Goal: Transaction & Acquisition: Purchase product/service

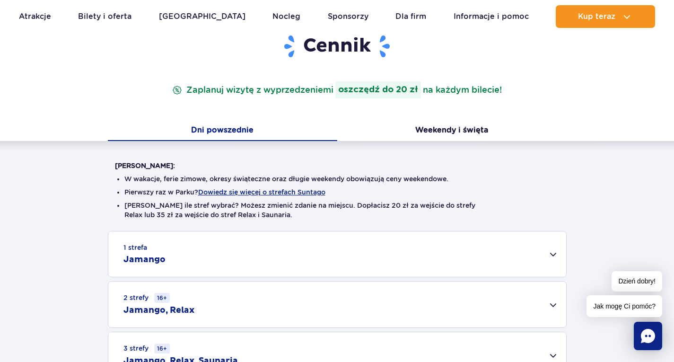
scroll to position [134, 0]
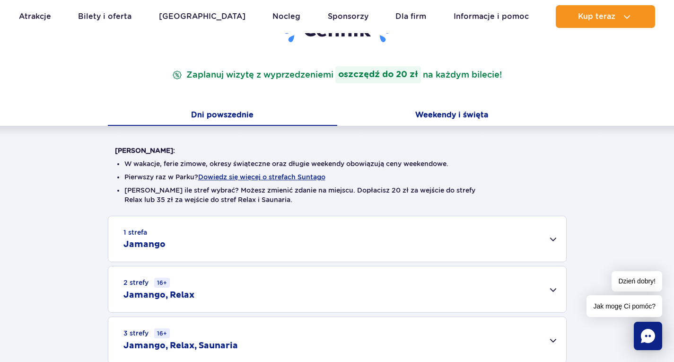
click at [461, 112] on button "Weekendy i święta" at bounding box center [451, 116] width 229 height 20
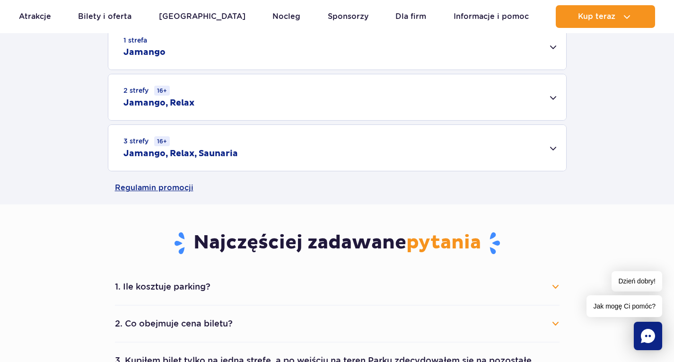
scroll to position [328, 0]
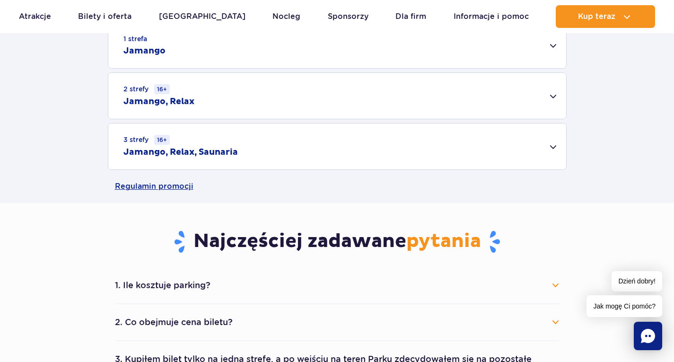
click at [554, 149] on div "3 strefy 16+ Jamango, Relax, Saunaria" at bounding box center [337, 146] width 458 height 46
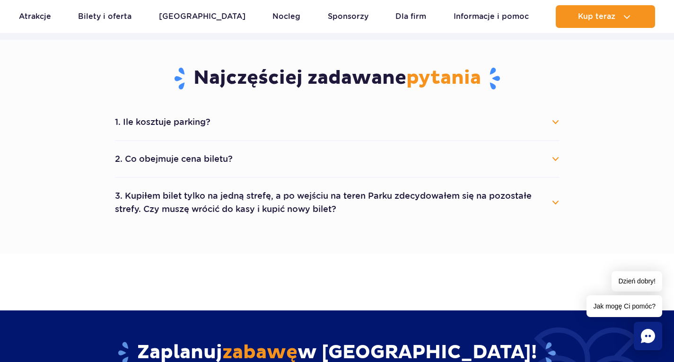
scroll to position [625, 0]
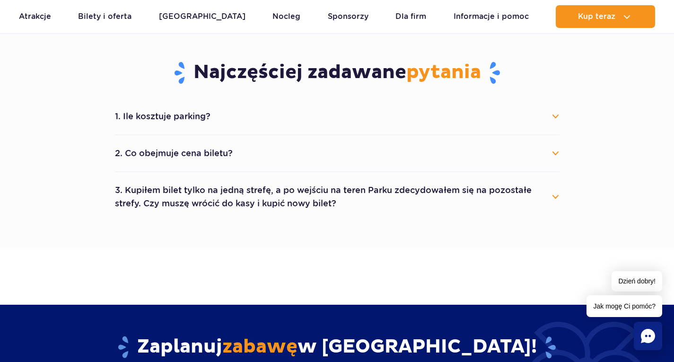
click at [545, 149] on button "2. Co obejmuje cena biletu?" at bounding box center [337, 153] width 445 height 21
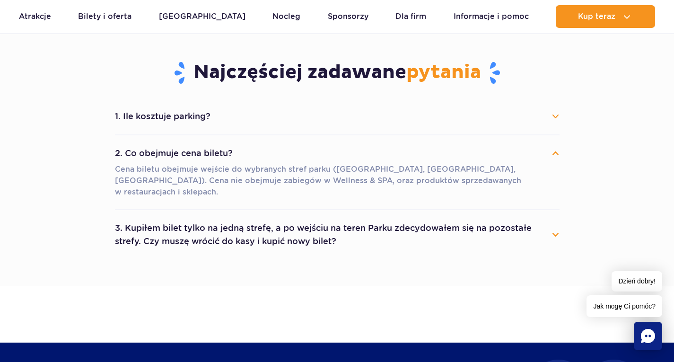
click at [536, 220] on button "3. Kupiłem bilet tylko na jedną strefę, a po wejściu na teren Parku zdecydowałe…" at bounding box center [337, 235] width 445 height 34
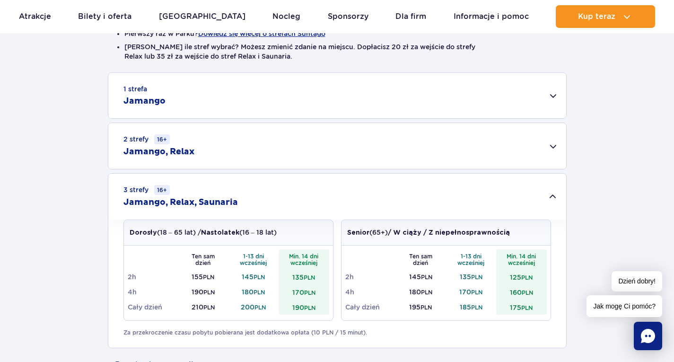
scroll to position [256, 0]
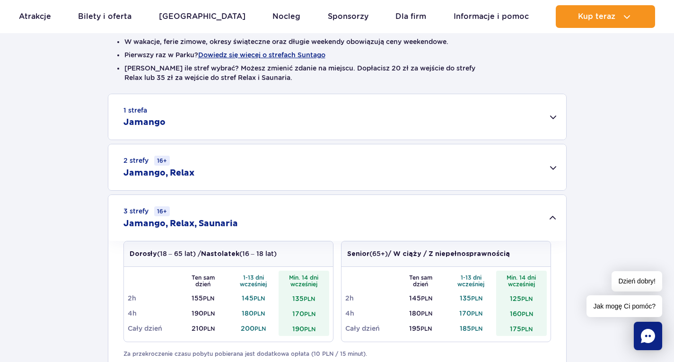
click at [552, 164] on div "2 strefy 16+ Jamango, Relax" at bounding box center [337, 167] width 458 height 46
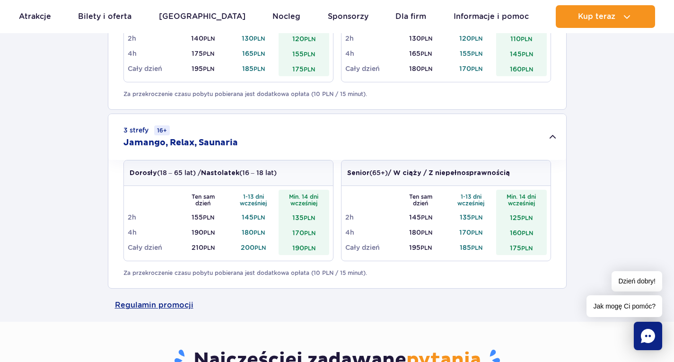
scroll to position [0, 0]
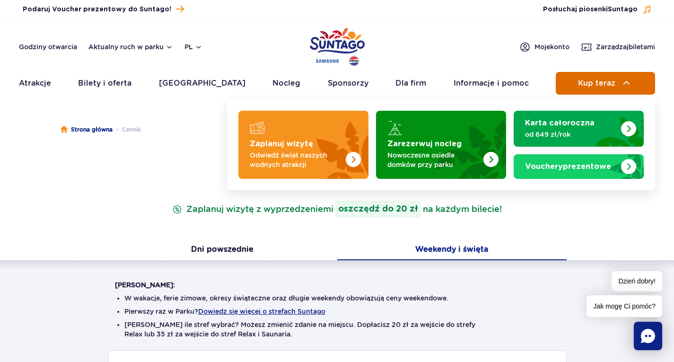
click at [620, 88] on button "Kup teraz" at bounding box center [605, 83] width 99 height 23
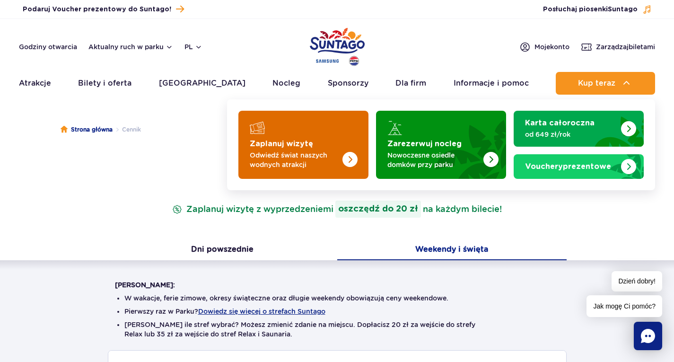
click at [352, 159] on img "Zaplanuj wizytę" at bounding box center [349, 159] width 15 height 15
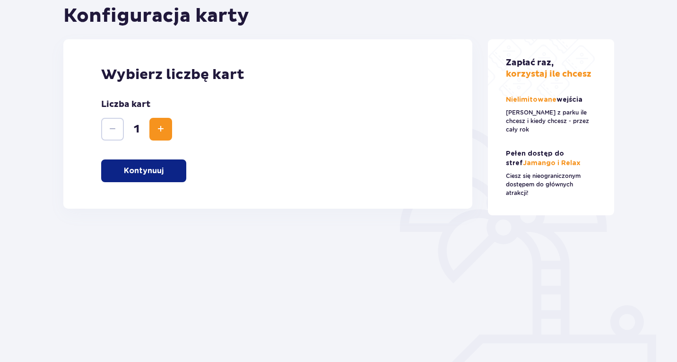
scroll to position [111, 0]
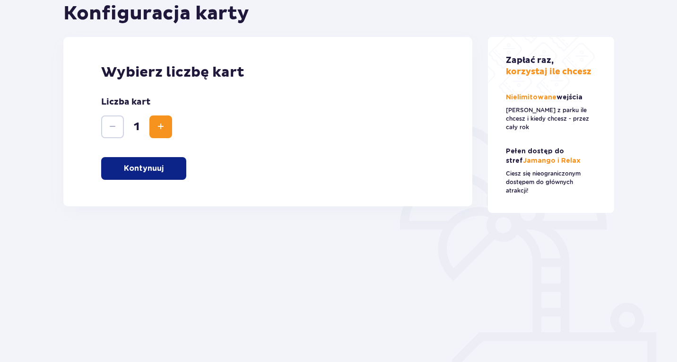
click at [152, 177] on button "Kontynuuj" at bounding box center [143, 168] width 85 height 23
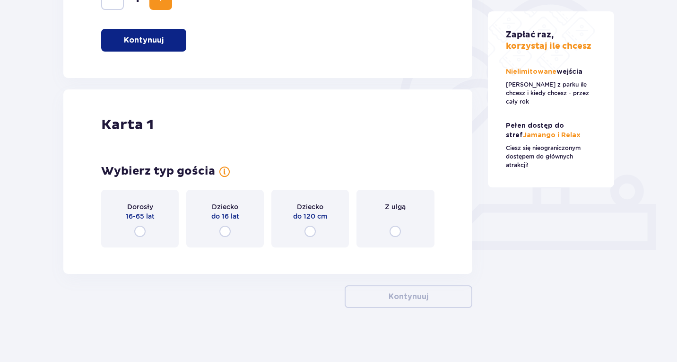
scroll to position [242, 0]
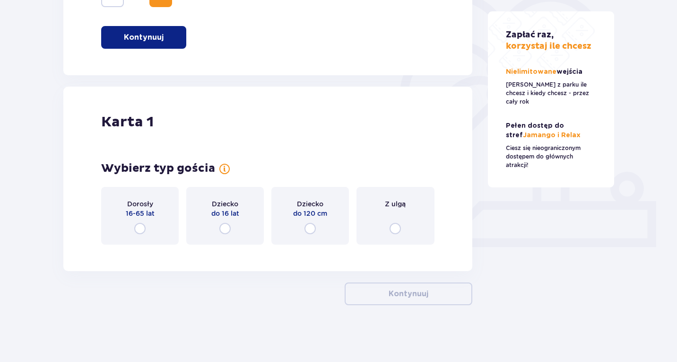
click at [138, 229] on input "radio" at bounding box center [139, 228] width 11 height 11
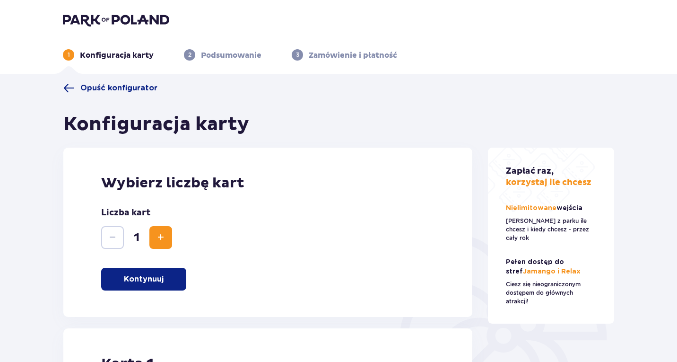
scroll to position [0, 0]
click at [209, 70] on header "1 Konfiguracja karty 2 Podsumowanie 3 Zamówienie i płatność" at bounding box center [338, 37] width 677 height 74
click at [161, 286] on button "Kontynuuj" at bounding box center [143, 279] width 85 height 23
click at [126, 21] on img at bounding box center [116, 19] width 106 height 13
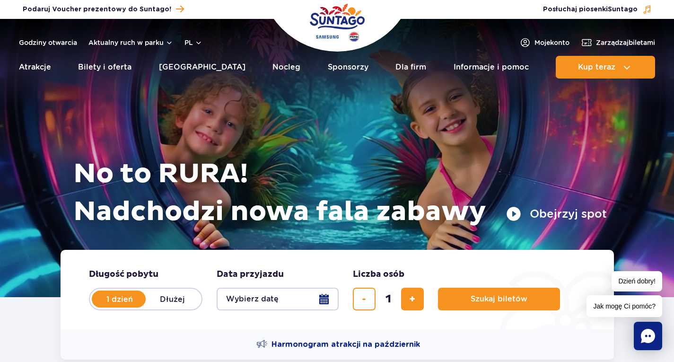
click at [326, 301] on button "Wybierz datę" at bounding box center [278, 299] width 122 height 23
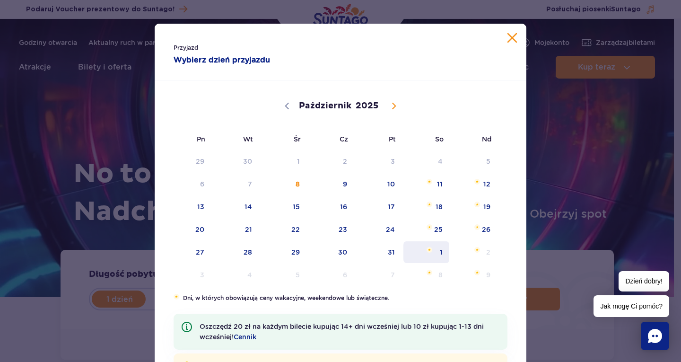
click at [434, 251] on span "1" at bounding box center [427, 252] width 48 height 22
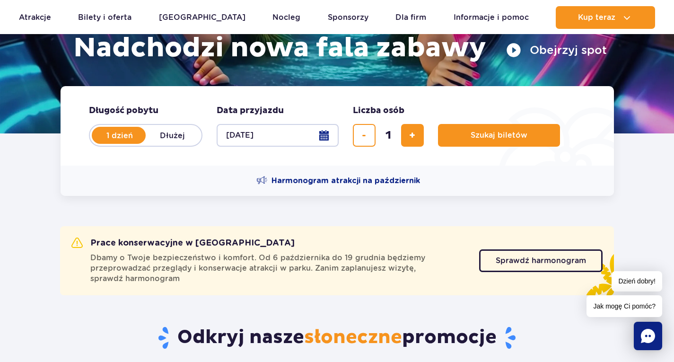
scroll to position [169, 0]
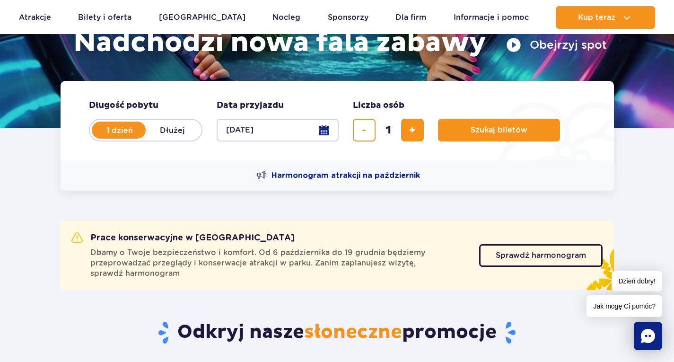
click at [180, 126] on label "Dłużej" at bounding box center [173, 130] width 54 height 20
click at [156, 138] on input "Dłużej" at bounding box center [151, 139] width 10 height 2
radio input "false"
radio input "true"
click at [115, 129] on label "1 dzień" at bounding box center [120, 130] width 54 height 20
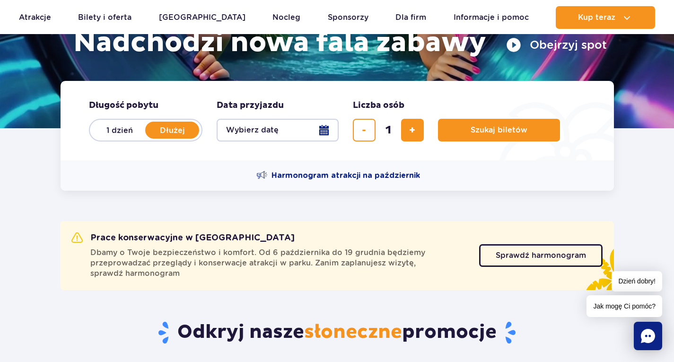
click at [103, 138] on input "1 dzień" at bounding box center [98, 139] width 10 height 2
radio input "true"
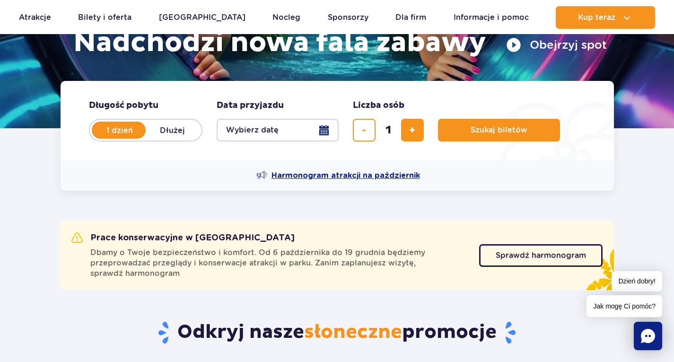
click at [329, 177] on span "Harmonogram atrakcji na październik" at bounding box center [346, 175] width 149 height 10
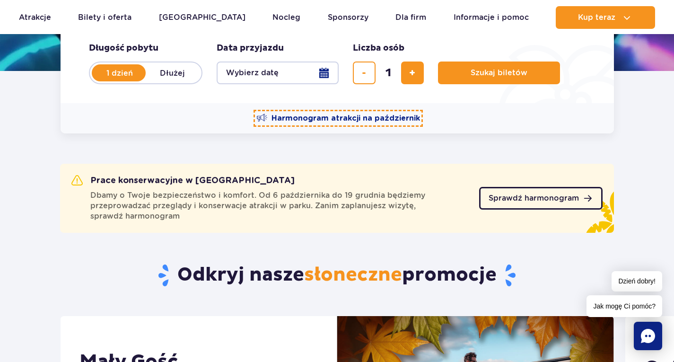
scroll to position [226, 0]
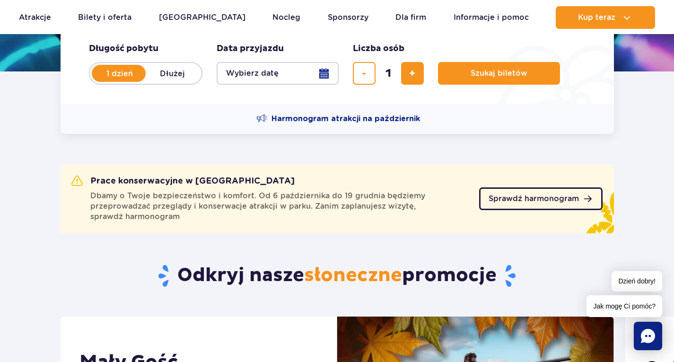
click at [526, 202] on span "Sprawdź harmonogram" at bounding box center [534, 199] width 90 height 8
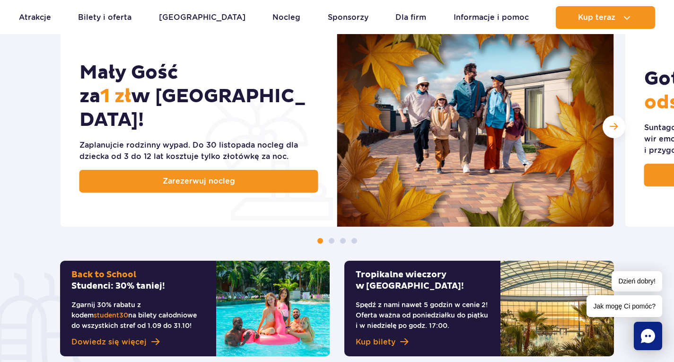
scroll to position [523, 0]
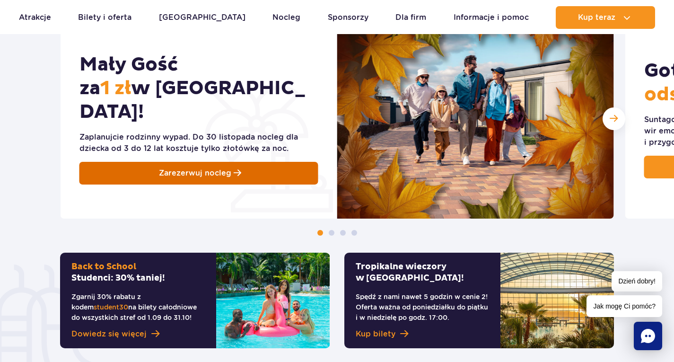
click at [211, 167] on span "Zarezerwuj nocleg" at bounding box center [195, 172] width 72 height 11
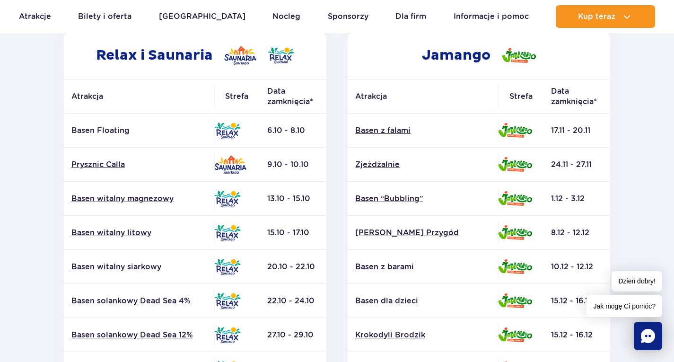
scroll to position [170, 0]
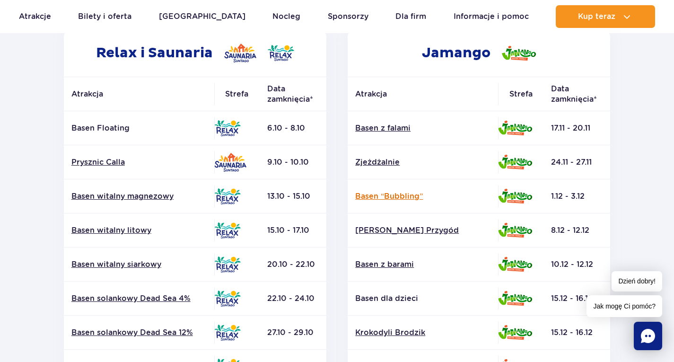
click at [406, 196] on link "Basen “Bubbling”" at bounding box center [422, 196] width 135 height 10
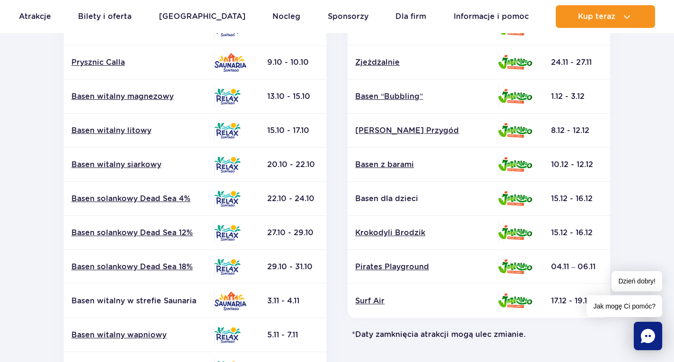
scroll to position [272, 0]
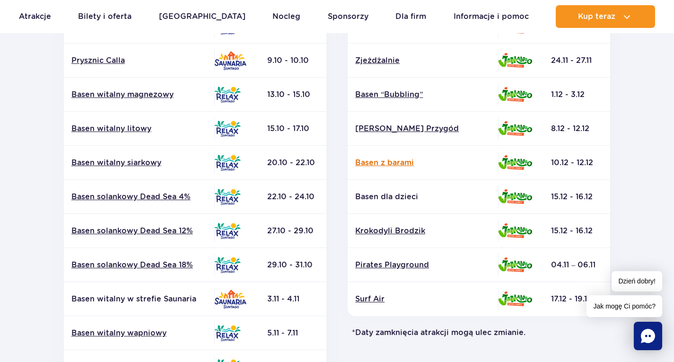
click at [401, 163] on link "Basen z barami" at bounding box center [422, 163] width 135 height 10
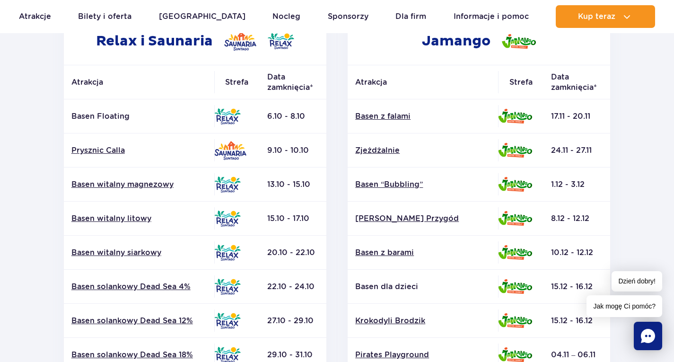
scroll to position [183, 0]
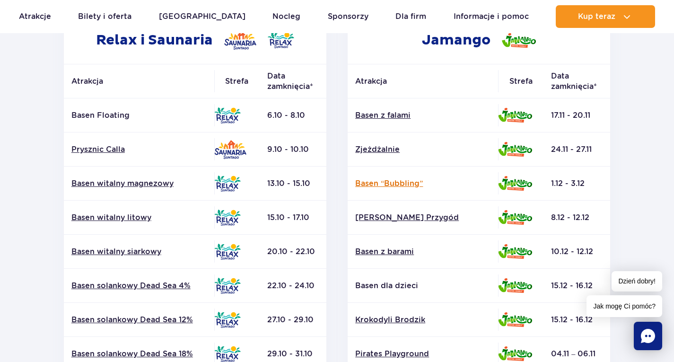
click at [398, 183] on link "Basen “Bubbling”" at bounding box center [422, 183] width 135 height 10
click at [392, 253] on link "Basen z barami" at bounding box center [422, 251] width 135 height 10
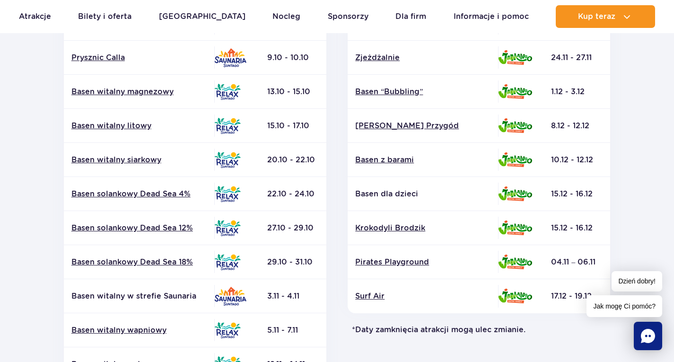
scroll to position [280, 0]
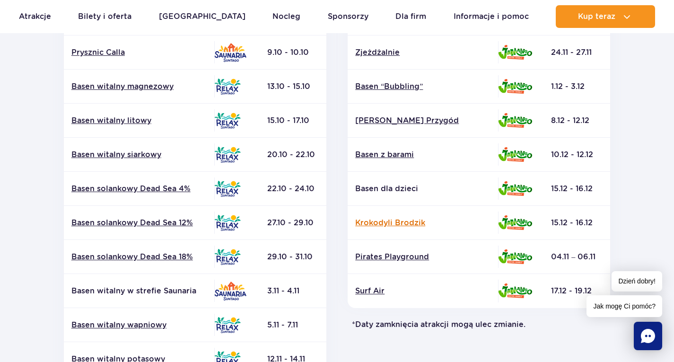
click at [404, 221] on link "Krokodyli Brodzik" at bounding box center [422, 223] width 135 height 10
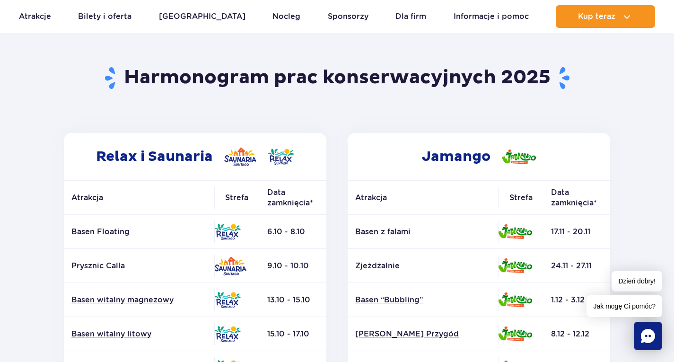
scroll to position [0, 0]
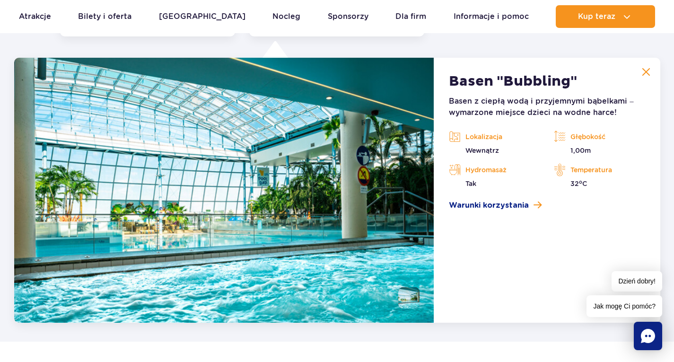
scroll to position [1919, 0]
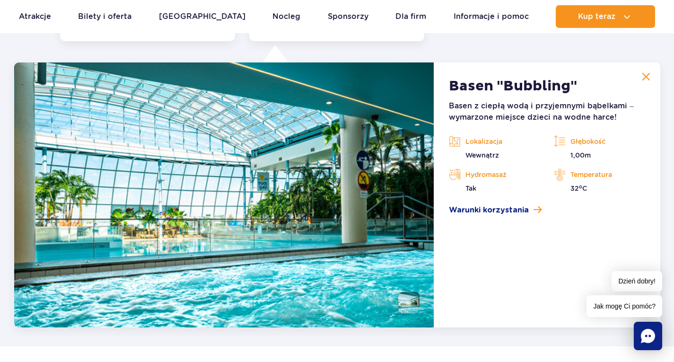
scroll to position [1919, 0]
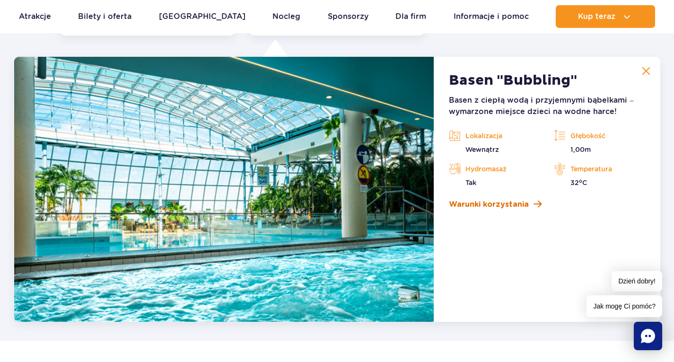
click at [541, 202] on link "Warunki korzystania" at bounding box center [547, 204] width 196 height 11
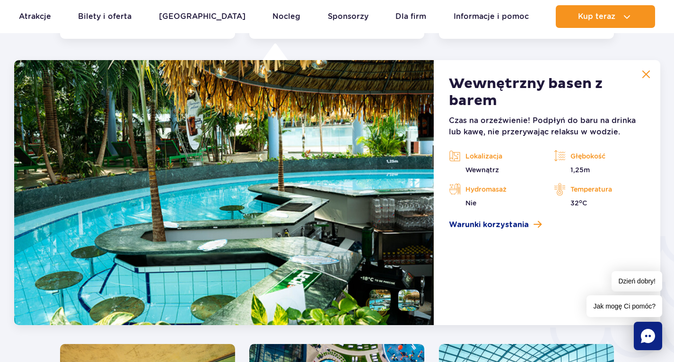
scroll to position [1399, 0]
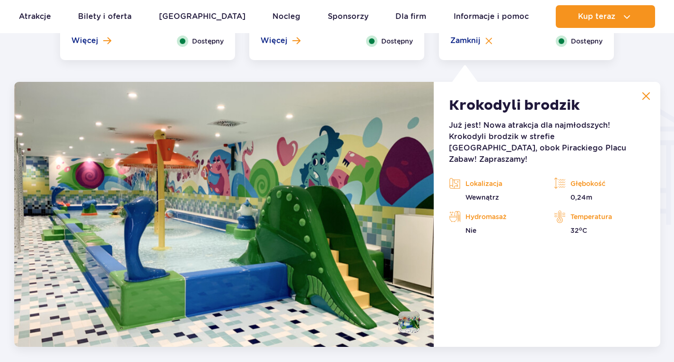
scroll to position [1139, 0]
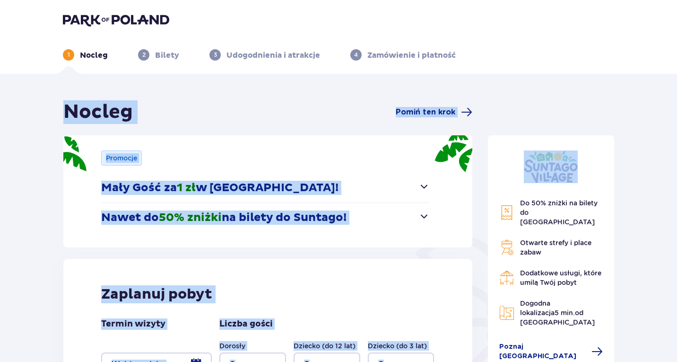
drag, startPoint x: 677, startPoint y: 60, endPoint x: 681, endPoint y: 105, distance: 45.6
click at [677, 105] on html "1 Nocleg 2 Bilety 3 Udogodnienia i atrakcje 4 Zamówienie i płatność Nocleg Pomi…" at bounding box center [338, 181] width 677 height 362
click at [383, 96] on div "Nocleg Pomiń ten krok Promocje Mały Gość za 1 zł w [GEOGRAPHIC_DATA]! Noc za zł…" at bounding box center [338, 313] width 677 height 478
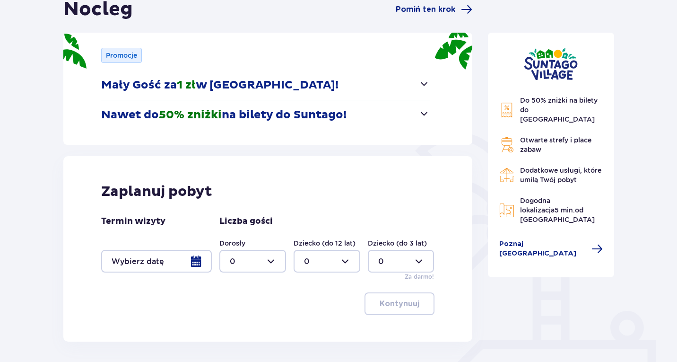
scroll to position [164, 0]
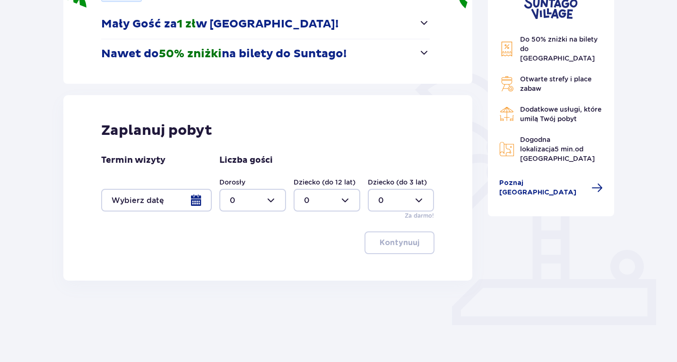
click at [200, 202] on div at bounding box center [156, 200] width 111 height 23
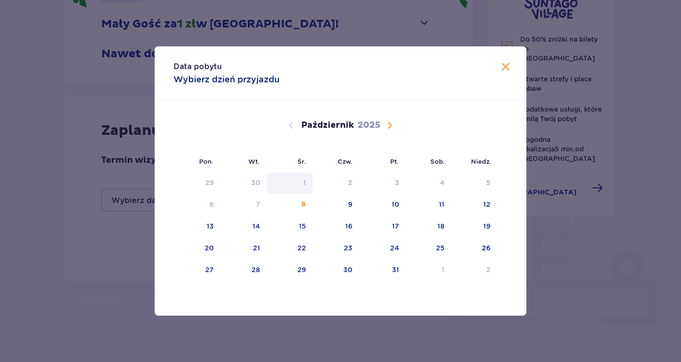
click at [307, 183] on div "1" at bounding box center [290, 183] width 46 height 21
click at [437, 272] on div "1" at bounding box center [429, 270] width 46 height 21
click at [493, 278] on div "2" at bounding box center [474, 270] width 46 height 21
type input "01.11.25 - 02.11.25"
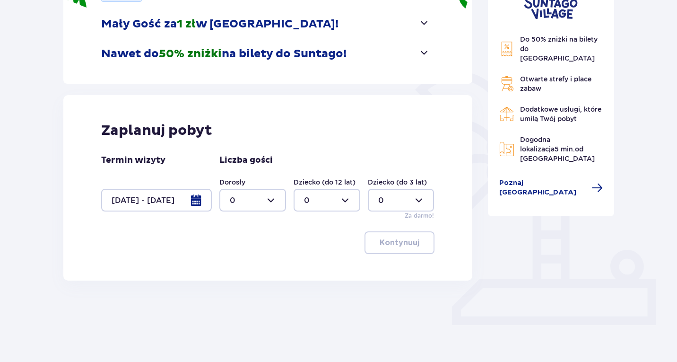
click at [558, 280] on div "Do 50% zniżki na bilety do parku Suntago Otwarte strefy i place zabaw Dodatkowe…" at bounding box center [552, 134] width 142 height 395
click at [280, 201] on div at bounding box center [252, 200] width 67 height 23
click at [282, 262] on span "2" at bounding box center [252, 269] width 65 height 20
click at [277, 199] on div at bounding box center [252, 200] width 67 height 23
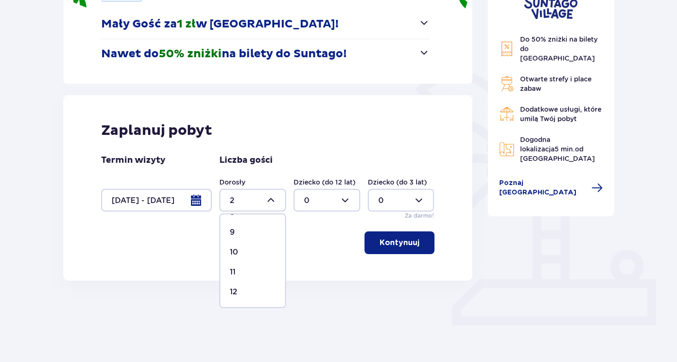
scroll to position [181, 0]
click at [240, 243] on div "10" at bounding box center [253, 247] width 46 height 10
type input "10"
click at [411, 240] on p "Kontynuuj" at bounding box center [400, 242] width 40 height 10
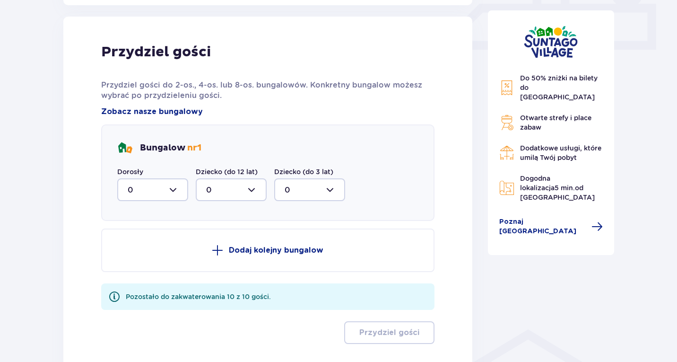
scroll to position [444, 0]
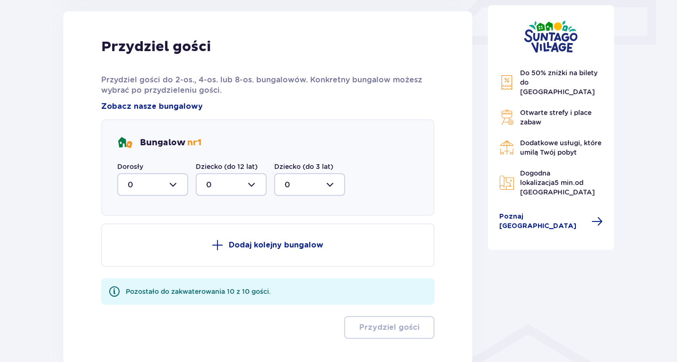
click at [175, 182] on div at bounding box center [152, 184] width 71 height 23
click at [184, 289] on span "8" at bounding box center [152, 291] width 69 height 20
click at [177, 182] on div at bounding box center [152, 184] width 71 height 23
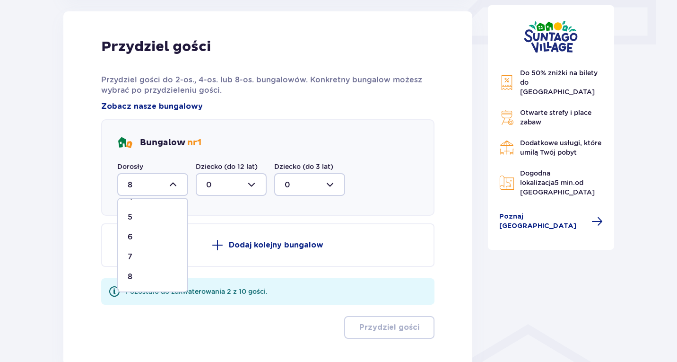
click at [131, 276] on p "8" at bounding box center [130, 277] width 5 height 10
click at [178, 181] on div at bounding box center [152, 184] width 71 height 23
click at [134, 225] on span "5" at bounding box center [152, 232] width 69 height 20
type input "5"
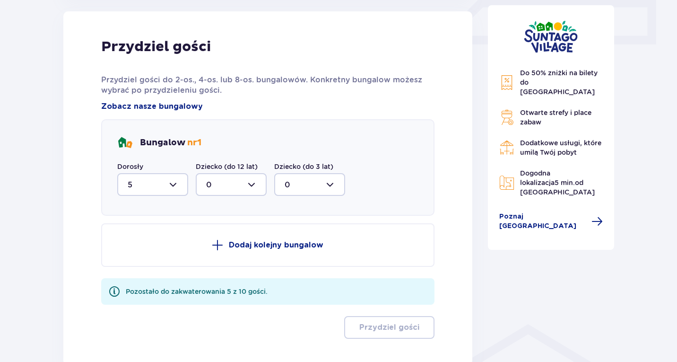
click at [266, 243] on p "Dodaj kolejny bungalow" at bounding box center [276, 245] width 95 height 10
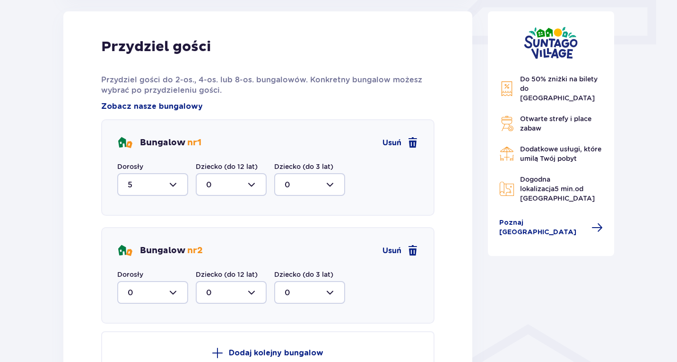
click at [182, 290] on div at bounding box center [152, 292] width 71 height 23
click at [148, 262] on div "5" at bounding box center [153, 263] width 50 height 10
type input "5"
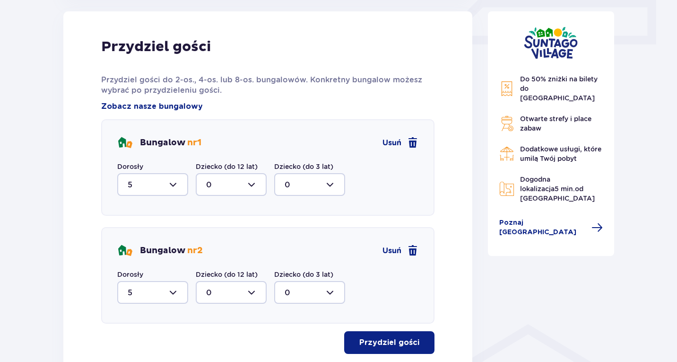
scroll to position [519, 0]
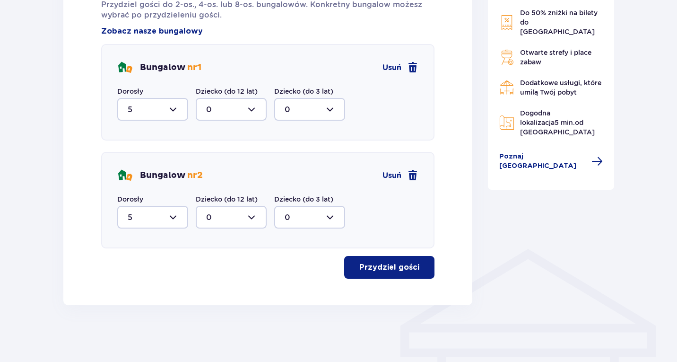
click at [410, 270] on p "Przydziel gości" at bounding box center [389, 267] width 60 height 10
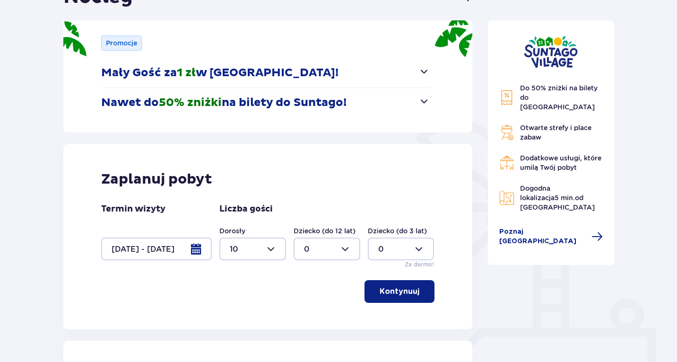
scroll to position [116, 0]
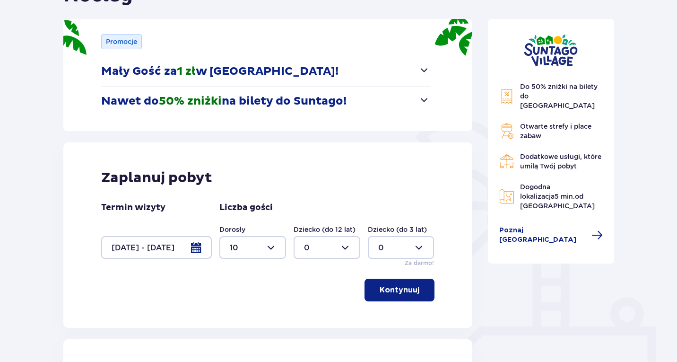
click at [270, 242] on div at bounding box center [252, 247] width 67 height 23
click at [233, 272] on p "8" at bounding box center [232, 273] width 5 height 10
type input "8"
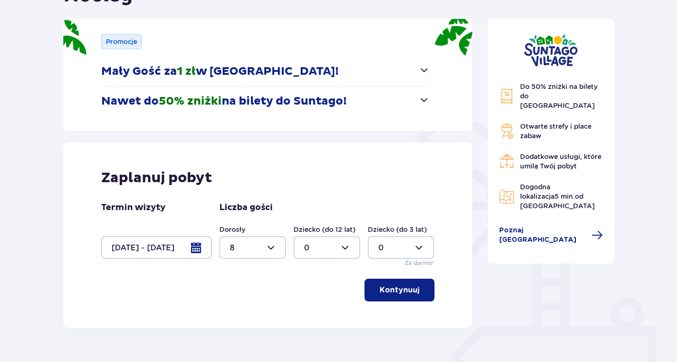
click at [397, 294] on p "Kontynuuj" at bounding box center [400, 290] width 40 height 10
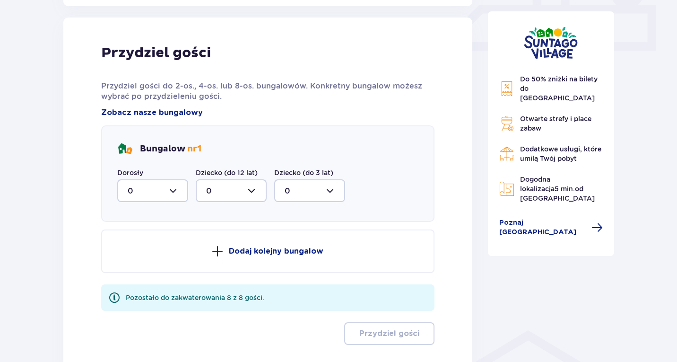
scroll to position [444, 0]
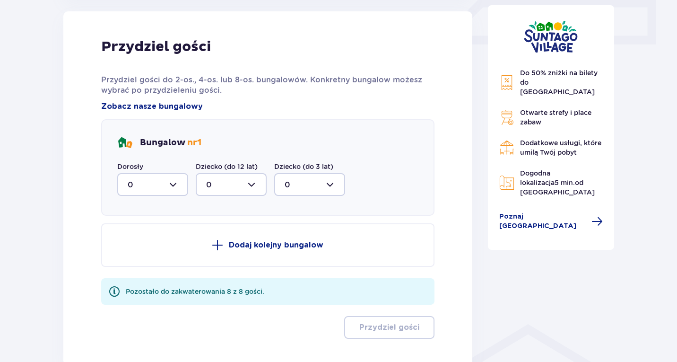
click at [176, 180] on div at bounding box center [152, 184] width 71 height 23
click at [140, 275] on div "8" at bounding box center [153, 277] width 50 height 10
type input "8"
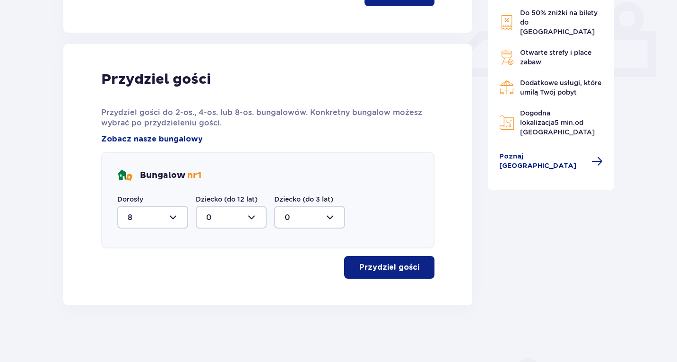
click at [387, 272] on p "Przydziel gości" at bounding box center [389, 267] width 60 height 10
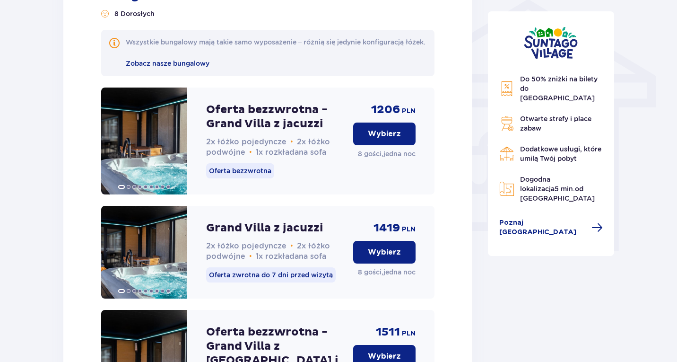
scroll to position [772, 0]
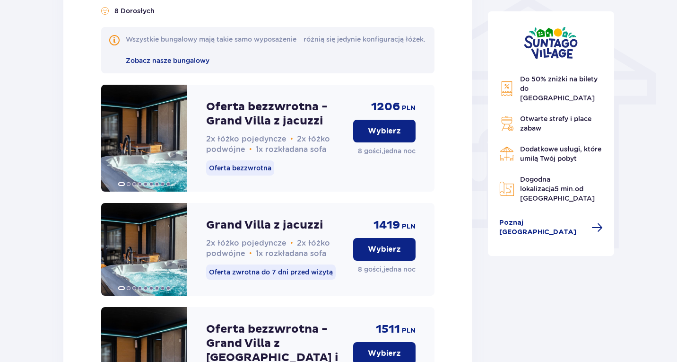
drag, startPoint x: 382, startPoint y: 138, endPoint x: 359, endPoint y: 140, distance: 22.9
click at [359, 140] on button "Wybierz" at bounding box center [384, 131] width 62 height 23
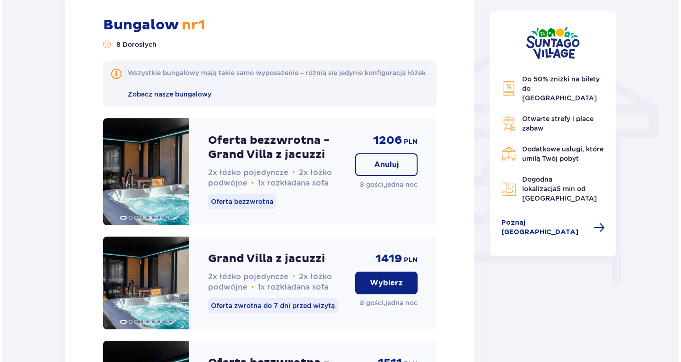
scroll to position [726, 0]
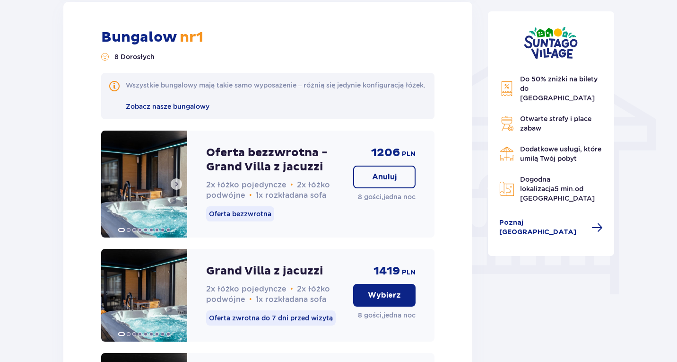
click at [130, 232] on span at bounding box center [129, 230] width 4 height 4
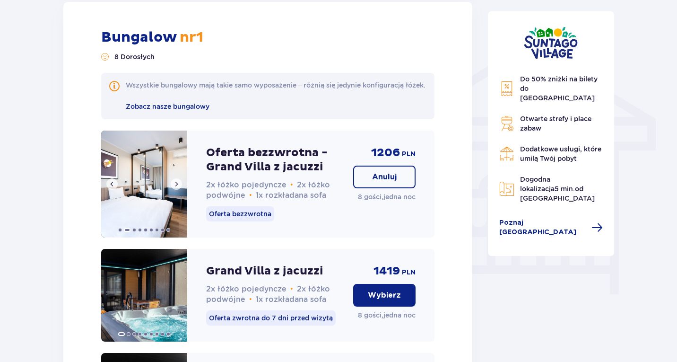
click at [177, 188] on span at bounding box center [177, 184] width 8 height 8
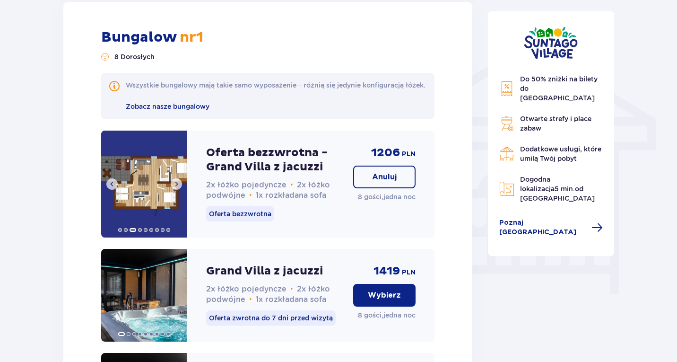
click at [177, 188] on span at bounding box center [177, 184] width 8 height 8
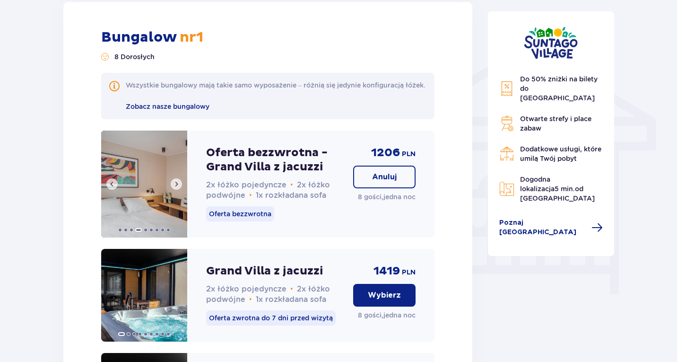
click at [177, 188] on span at bounding box center [177, 184] width 8 height 8
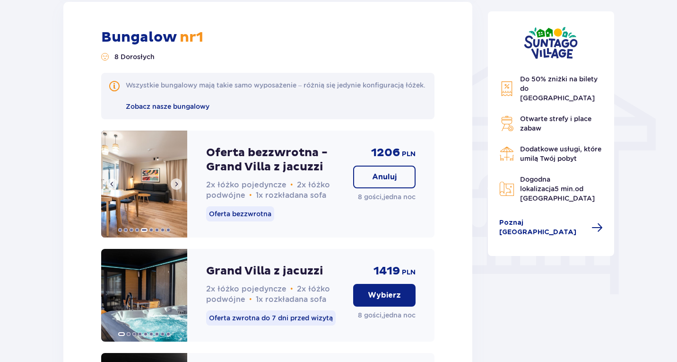
click at [177, 188] on span at bounding box center [177, 184] width 8 height 8
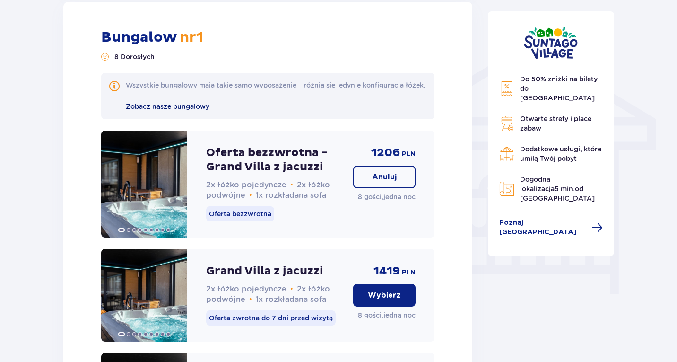
click at [169, 112] on span "Zobacz nasze bungalowy" at bounding box center [168, 106] width 84 height 10
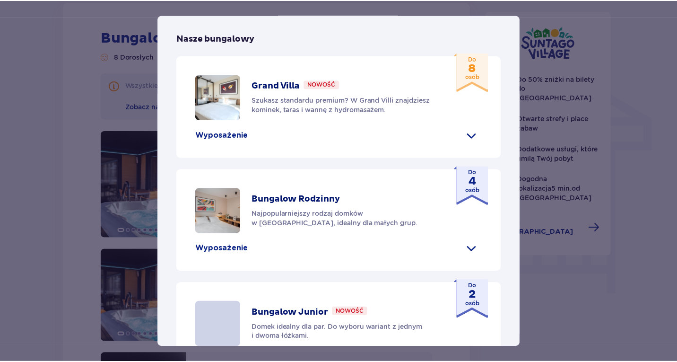
scroll to position [404, 0]
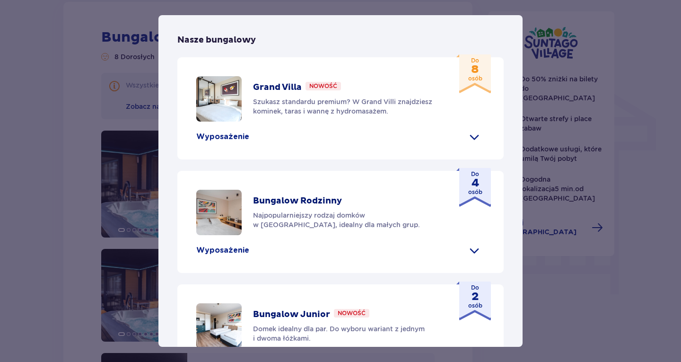
click at [471, 243] on span at bounding box center [474, 250] width 15 height 15
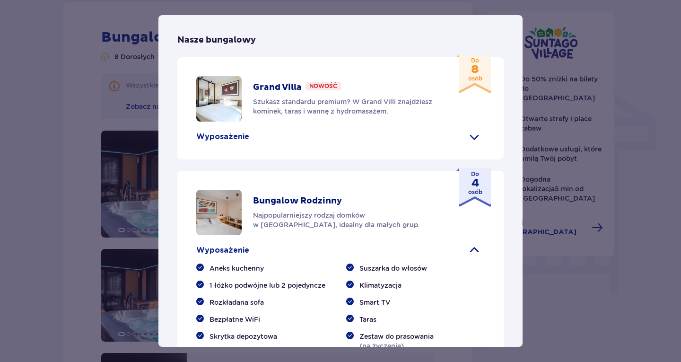
click at [470, 129] on span at bounding box center [474, 136] width 15 height 15
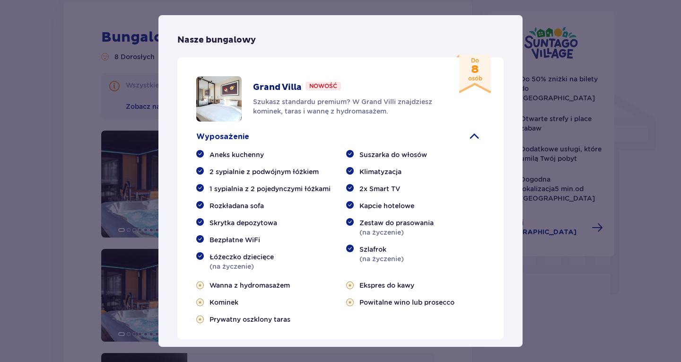
click at [542, 312] on div "Suntago Village Suntago Village to idealne miejsce dla fanów dobrej zabawy i tr…" at bounding box center [340, 181] width 681 height 362
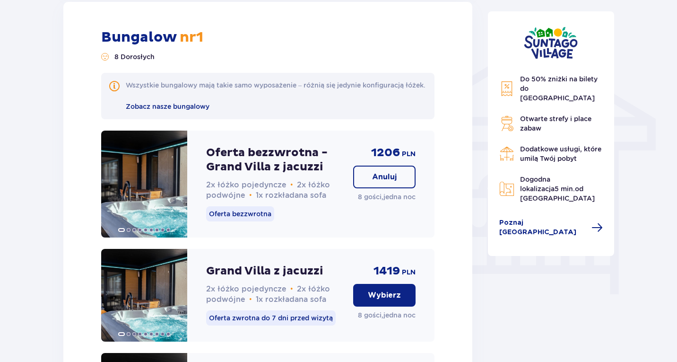
scroll to position [706, 0]
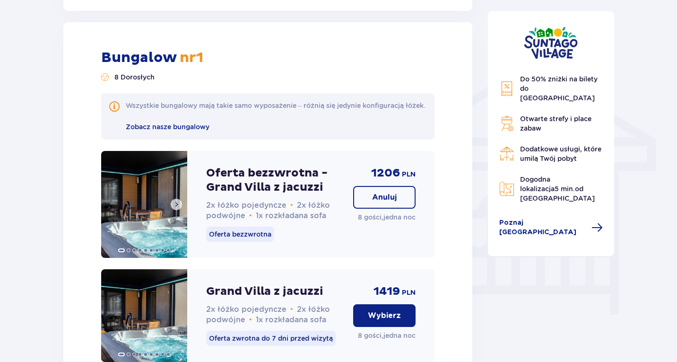
click at [167, 252] on span at bounding box center [169, 250] width 4 height 4
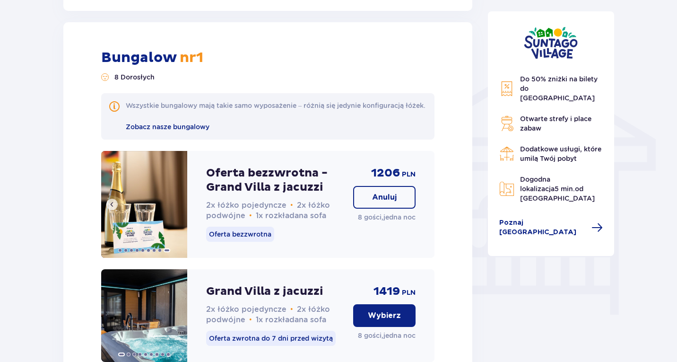
click at [159, 252] on span at bounding box center [160, 250] width 4 height 4
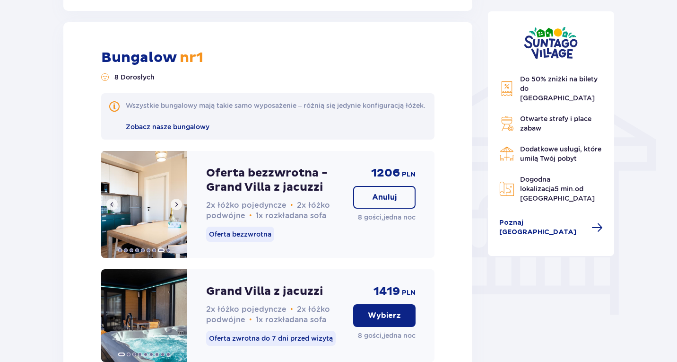
click at [151, 254] on div at bounding box center [144, 249] width 86 height 9
click at [152, 252] on span at bounding box center [154, 250] width 4 height 4
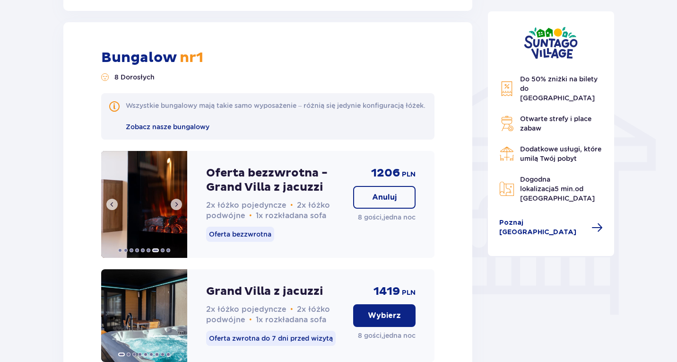
click at [147, 219] on img at bounding box center [144, 204] width 86 height 107
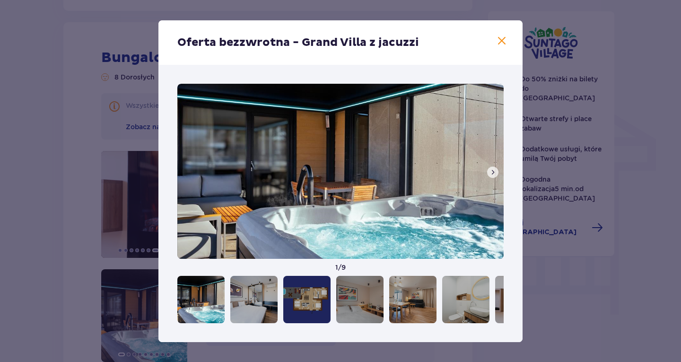
click at [493, 171] on span at bounding box center [493, 172] width 8 height 8
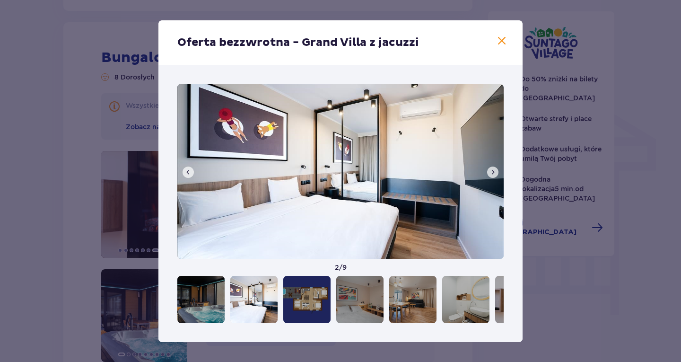
click at [493, 171] on span at bounding box center [493, 172] width 8 height 8
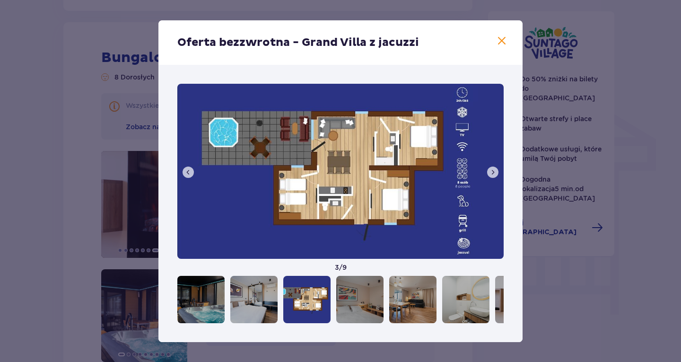
click at [493, 171] on span at bounding box center [493, 172] width 8 height 8
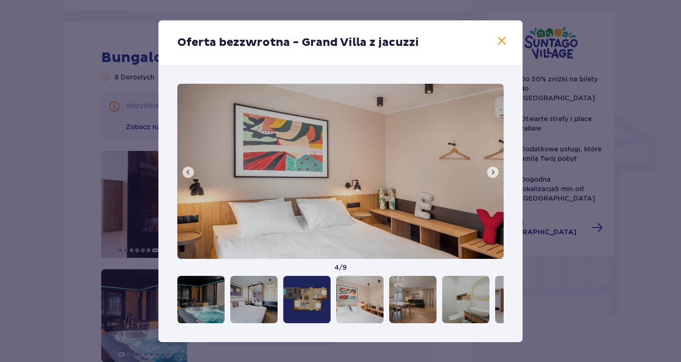
click at [493, 171] on span at bounding box center [493, 172] width 8 height 8
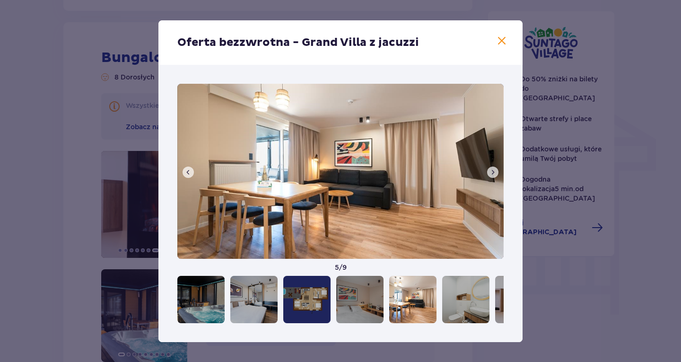
click at [493, 171] on span at bounding box center [493, 172] width 8 height 8
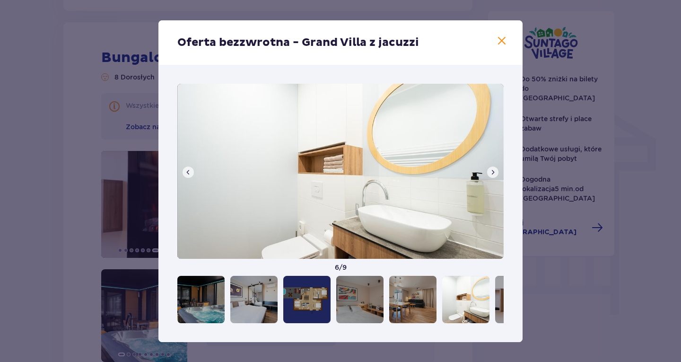
click at [493, 171] on span at bounding box center [493, 172] width 8 height 8
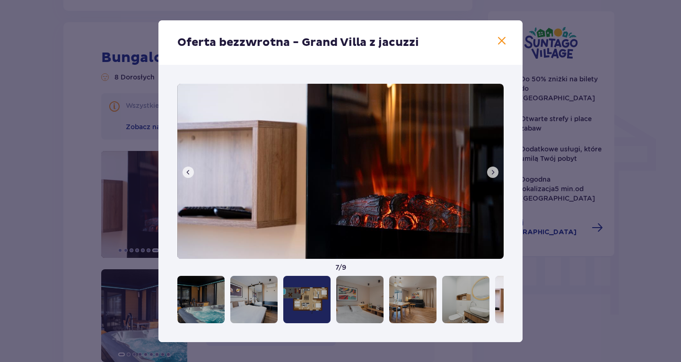
click at [493, 171] on span at bounding box center [493, 172] width 8 height 8
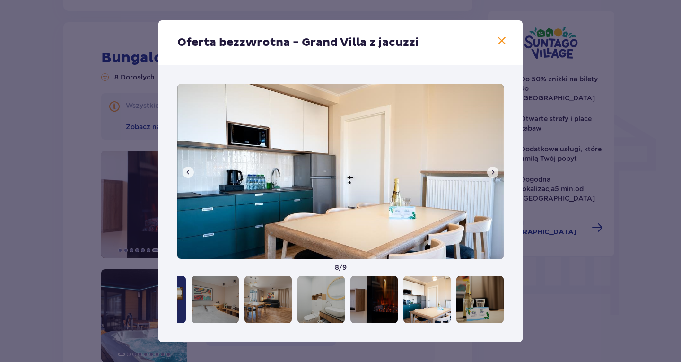
click at [493, 171] on span at bounding box center [493, 172] width 8 height 8
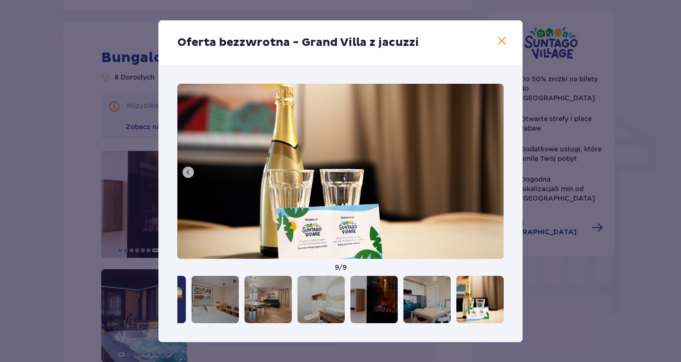
click at [493, 171] on img at bounding box center [340, 171] width 326 height 175
click at [500, 44] on span at bounding box center [501, 40] width 11 height 11
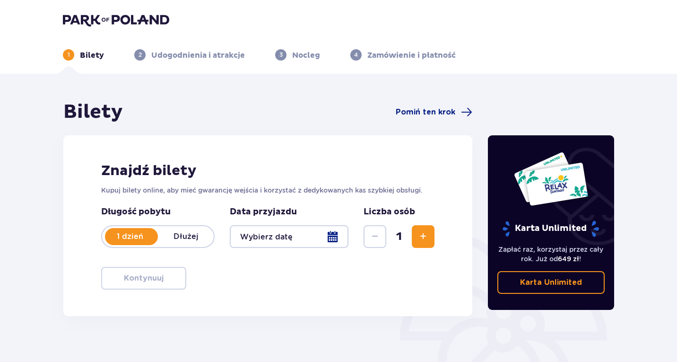
click at [331, 236] on div at bounding box center [289, 236] width 119 height 23
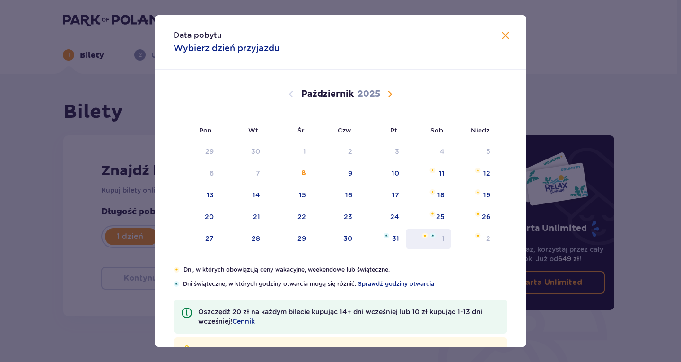
click at [437, 241] on div "1" at bounding box center [429, 238] width 46 height 21
type input "[DATE]"
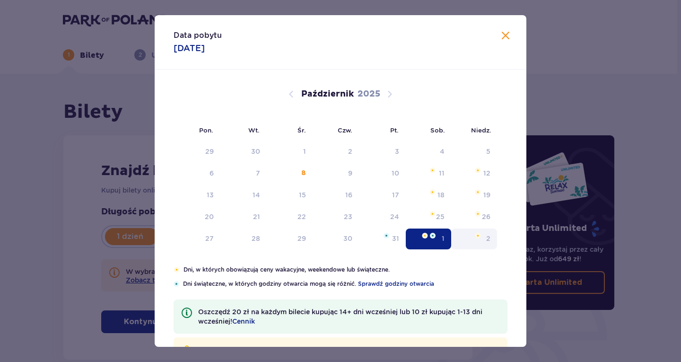
click at [484, 245] on div "2" at bounding box center [474, 238] width 46 height 21
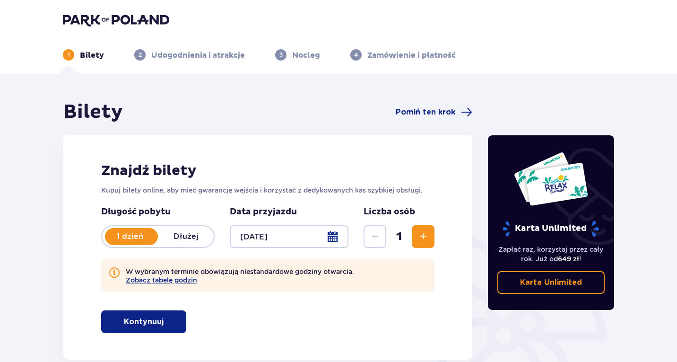
click at [190, 234] on p "Dłużej" at bounding box center [186, 236] width 56 height 10
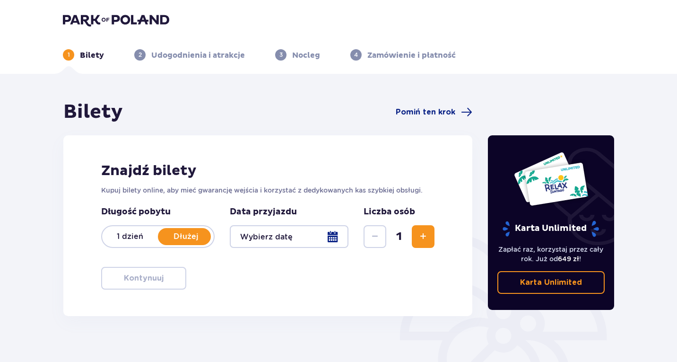
click at [324, 236] on div at bounding box center [289, 236] width 119 height 23
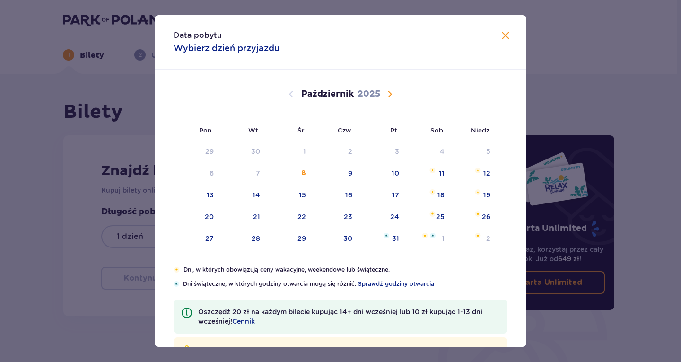
click at [587, 96] on div "Data pobytu Wybierz dzień przyjazdu Pon. Wt. Śr. Czw. Pt. Sob. [GEOGRAPHIC_DATA…" at bounding box center [340, 181] width 681 height 362
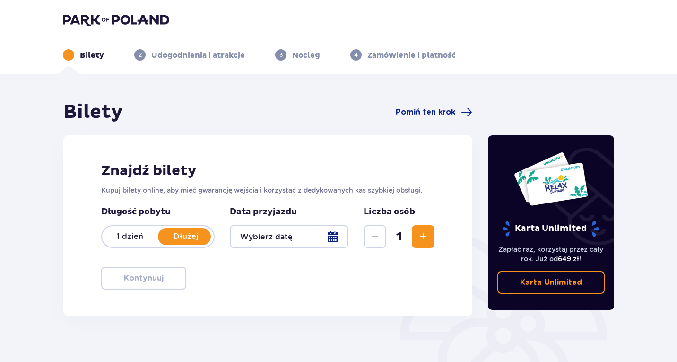
click at [323, 234] on div at bounding box center [289, 236] width 119 height 23
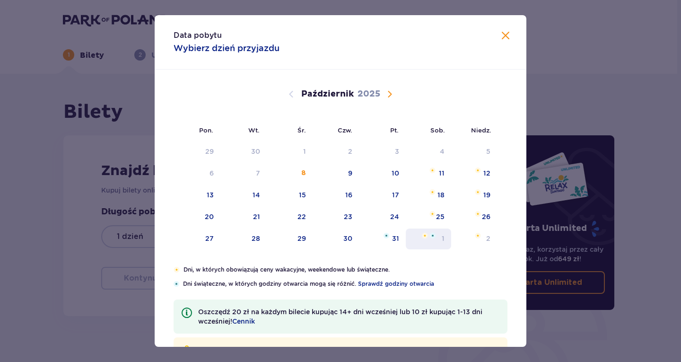
click at [431, 234] on img at bounding box center [433, 236] width 6 height 6
click at [483, 243] on div "2" at bounding box center [474, 238] width 46 height 21
type input "[DATE] - [DATE]"
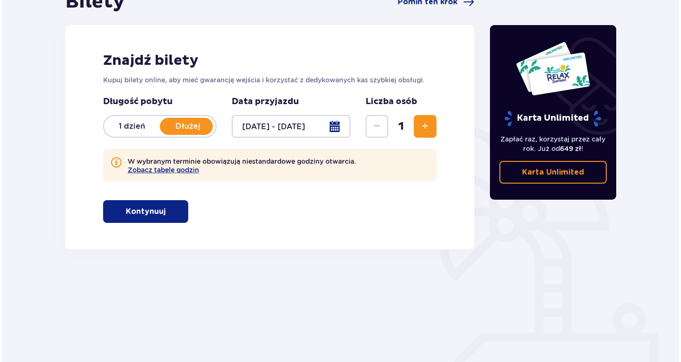
scroll to position [111, 0]
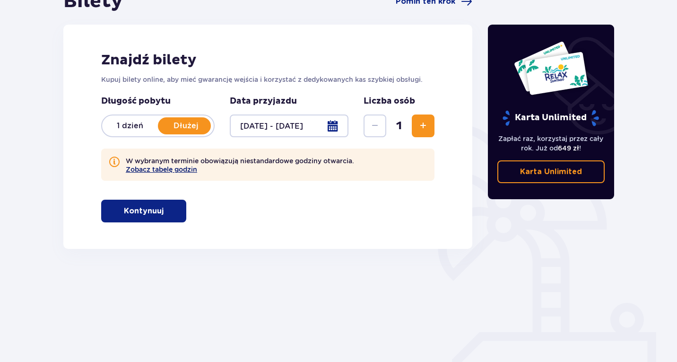
click at [180, 169] on button "Zobacz tabelę godzin" at bounding box center [161, 170] width 71 height 8
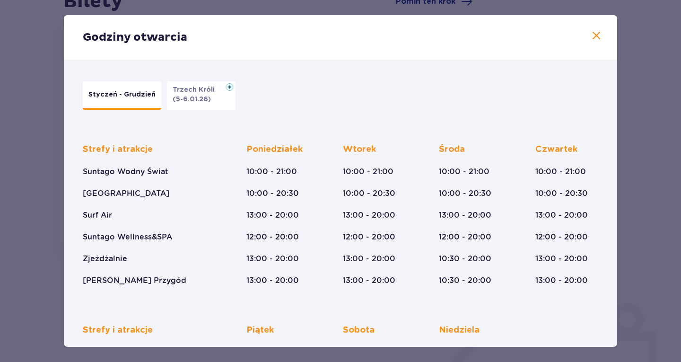
click at [595, 37] on span at bounding box center [596, 35] width 11 height 11
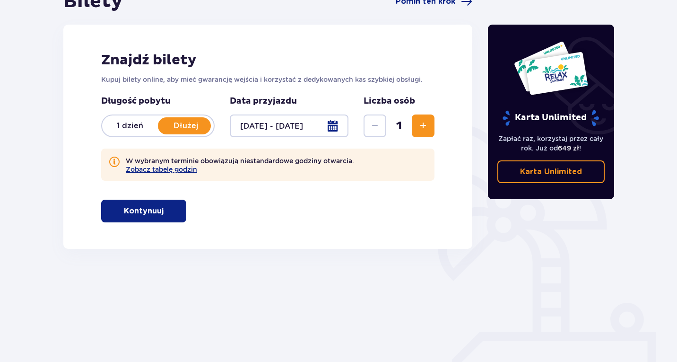
click at [419, 125] on span "Zwiększ" at bounding box center [423, 125] width 11 height 11
click at [424, 126] on span "Zwiększ" at bounding box center [423, 125] width 11 height 11
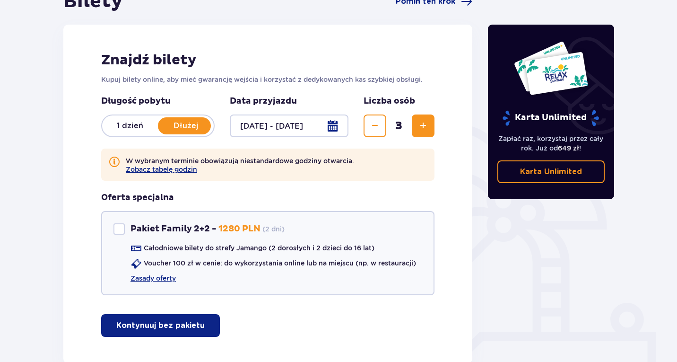
click at [376, 125] on span "Zmniejsz" at bounding box center [374, 125] width 11 height 11
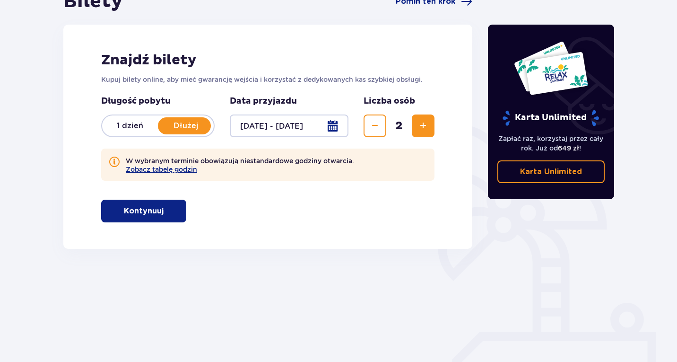
click at [376, 125] on span "Zmniejsz" at bounding box center [374, 125] width 11 height 11
click at [423, 124] on span "Zwiększ" at bounding box center [423, 125] width 11 height 11
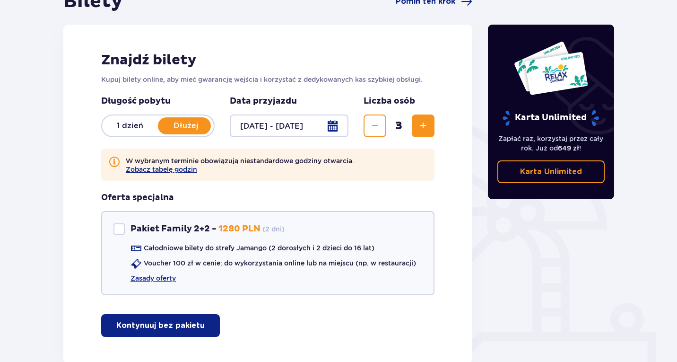
click at [421, 124] on span "Zwiększ" at bounding box center [423, 125] width 11 height 11
click at [426, 127] on span "Zwiększ" at bounding box center [423, 125] width 11 height 11
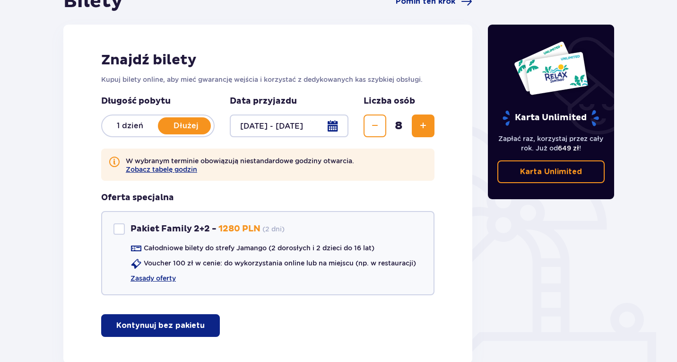
click at [370, 124] on span "Zmniejsz" at bounding box center [374, 125] width 11 height 11
click at [420, 129] on span "Zwiększ" at bounding box center [423, 125] width 11 height 11
click at [386, 127] on button "Zmniejsz" at bounding box center [375, 125] width 23 height 23
click at [369, 128] on span "Zmniejsz" at bounding box center [374, 125] width 11 height 11
click at [414, 129] on button "Zwiększ" at bounding box center [423, 125] width 23 height 23
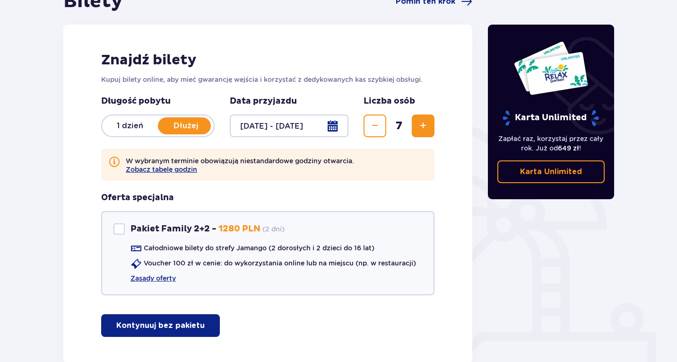
click at [415, 129] on button "Zwiększ" at bounding box center [423, 125] width 23 height 23
click at [422, 128] on span "Zwiększ" at bounding box center [423, 125] width 11 height 11
click at [201, 327] on span "button" at bounding box center [206, 325] width 11 height 11
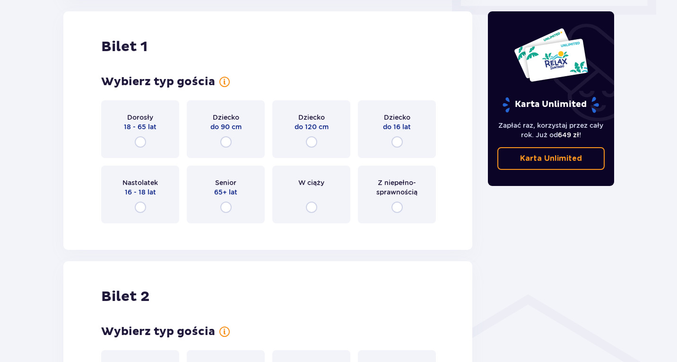
scroll to position [474, 0]
click at [140, 142] on input "radio" at bounding box center [140, 141] width 11 height 11
radio input "true"
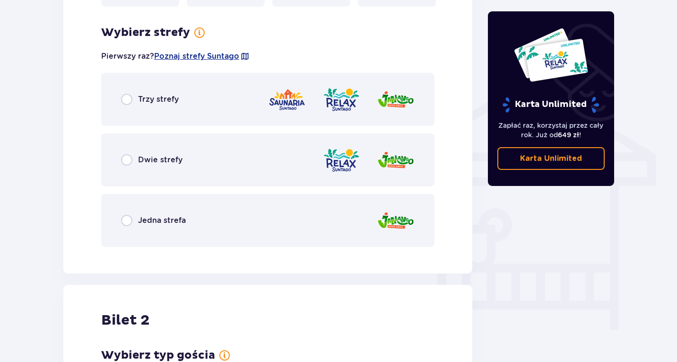
scroll to position [705, 0]
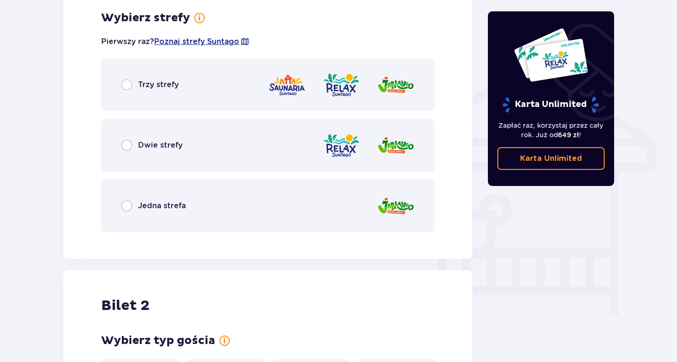
click at [123, 79] on div "Trzy strefy" at bounding box center [267, 84] width 333 height 53
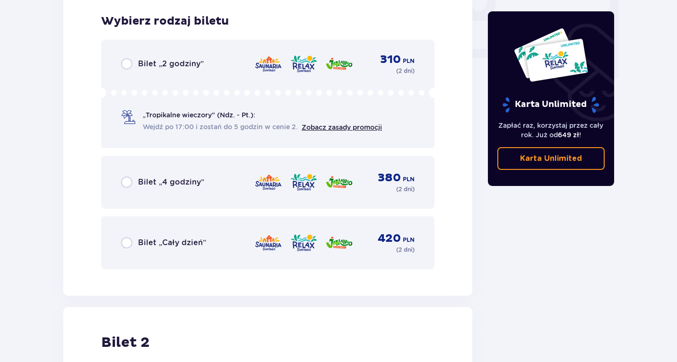
scroll to position [946, 0]
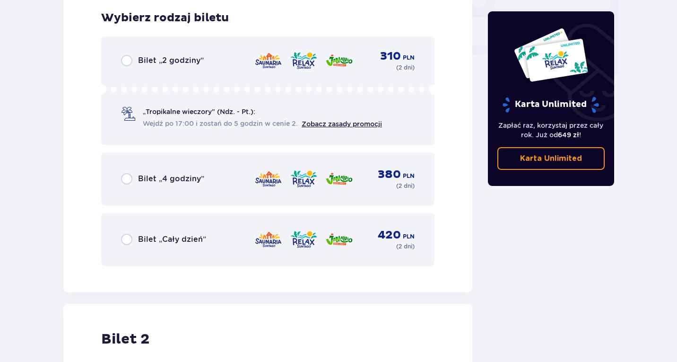
click at [134, 241] on div "Bilet „Cały dzień”" at bounding box center [163, 239] width 85 height 11
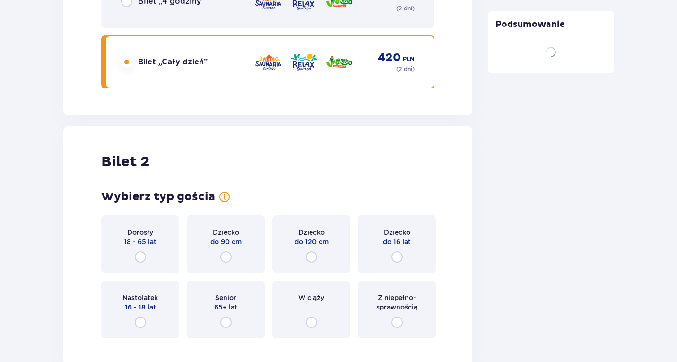
scroll to position [1238, 0]
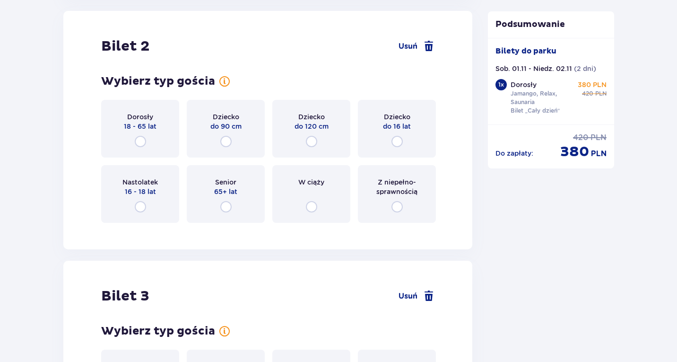
click at [140, 140] on input "radio" at bounding box center [140, 141] width 11 height 11
radio input "true"
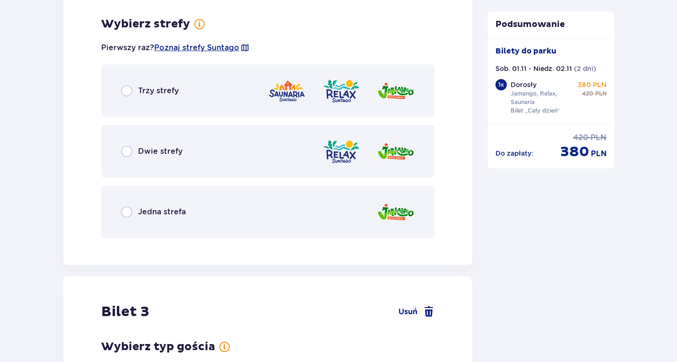
scroll to position [1469, 0]
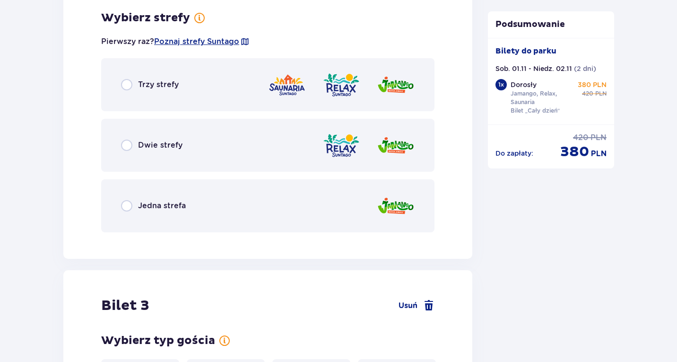
click at [128, 89] on input "radio" at bounding box center [126, 84] width 11 height 11
radio input "true"
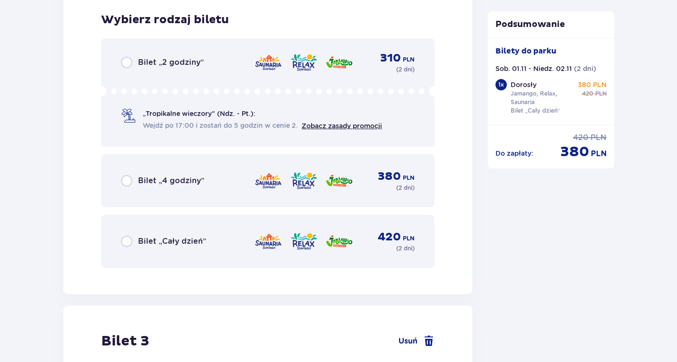
scroll to position [1709, 0]
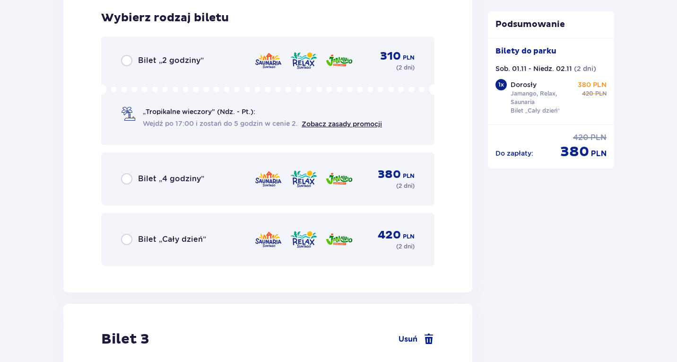
click at [136, 243] on div "Bilet „Cały dzień”" at bounding box center [163, 239] width 85 height 11
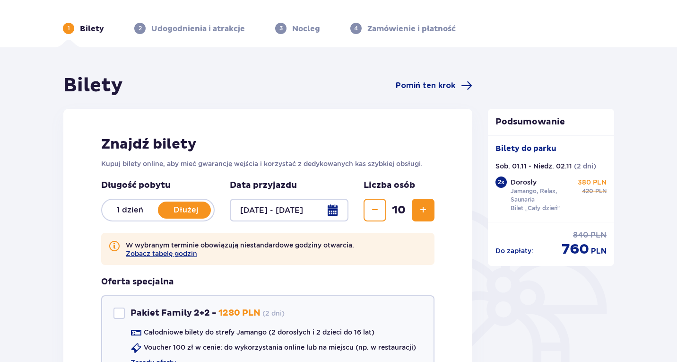
scroll to position [13, 0]
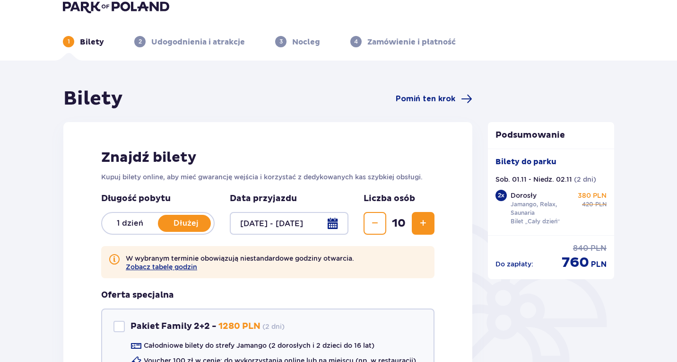
click at [381, 225] on button "Zmniejsz" at bounding box center [375, 223] width 23 height 23
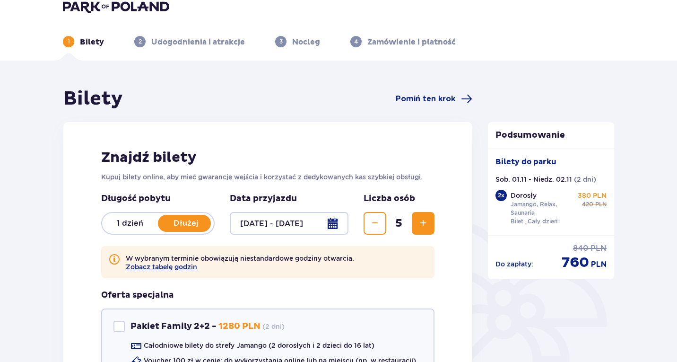
click at [381, 225] on button "Zmniejsz" at bounding box center [375, 223] width 23 height 23
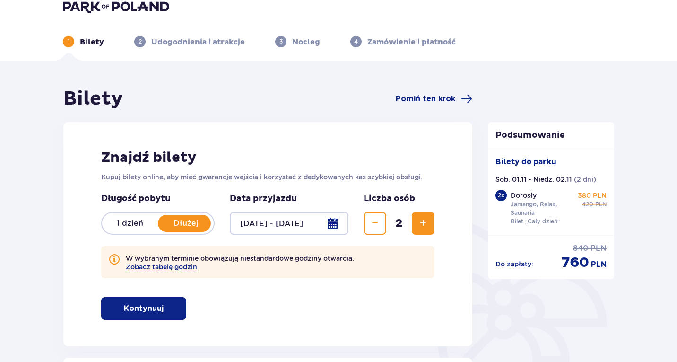
click at [381, 225] on button "Zmniejsz" at bounding box center [375, 223] width 23 height 23
click at [173, 307] on button "Kontynuuj" at bounding box center [143, 308] width 85 height 23
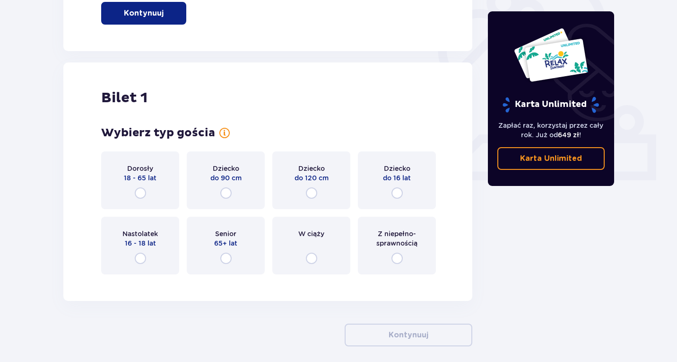
scroll to position [350, 0]
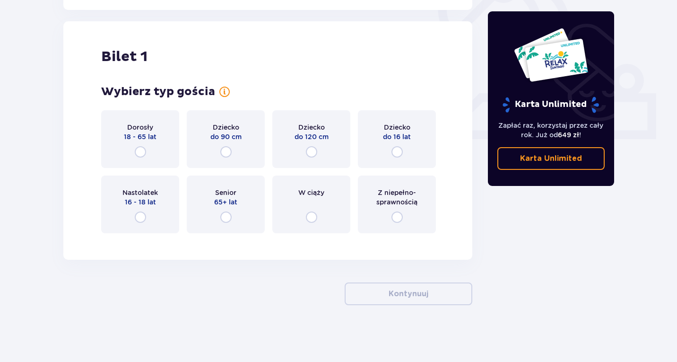
click at [140, 154] on input "radio" at bounding box center [140, 151] width 11 height 11
radio input "true"
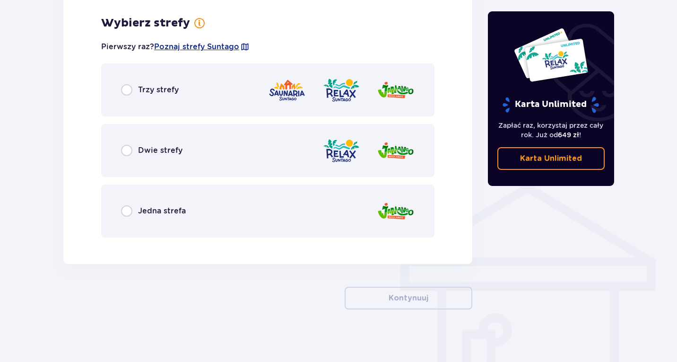
scroll to position [590, 0]
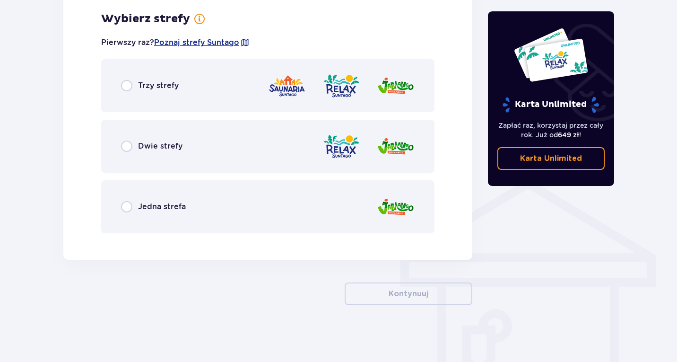
click at [129, 88] on input "radio" at bounding box center [126, 85] width 11 height 11
radio input "true"
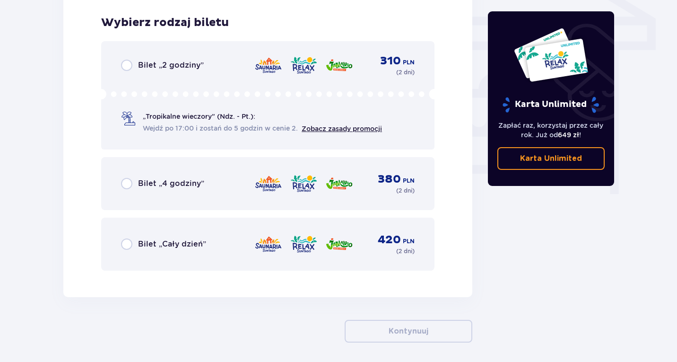
scroll to position [831, 0]
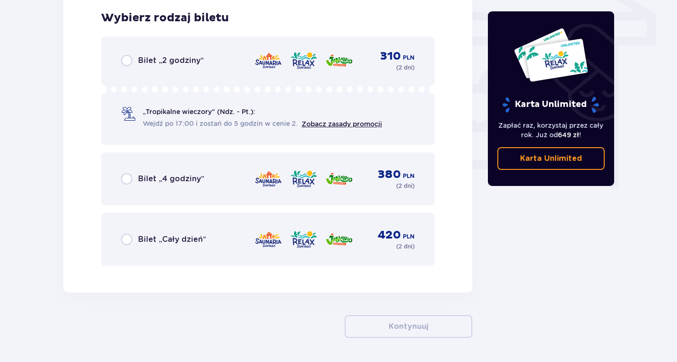
click at [123, 243] on input "radio" at bounding box center [126, 239] width 11 height 11
radio input "true"
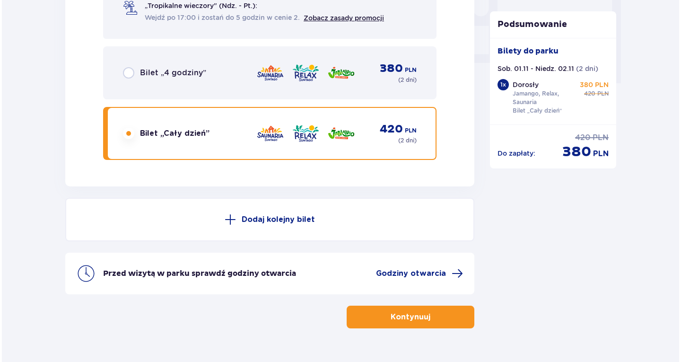
scroll to position [961, 0]
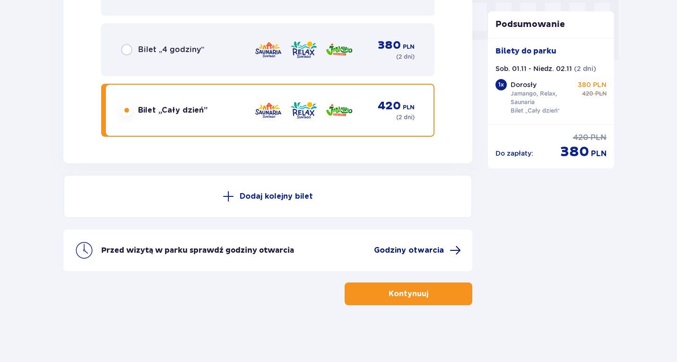
click at [447, 249] on span "Godziny otwarcia" at bounding box center [417, 250] width 87 height 11
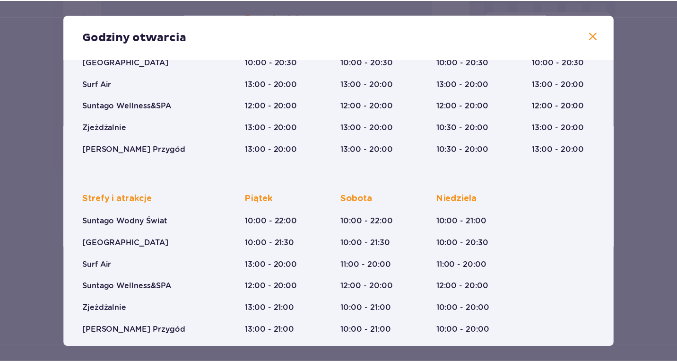
scroll to position [131, 0]
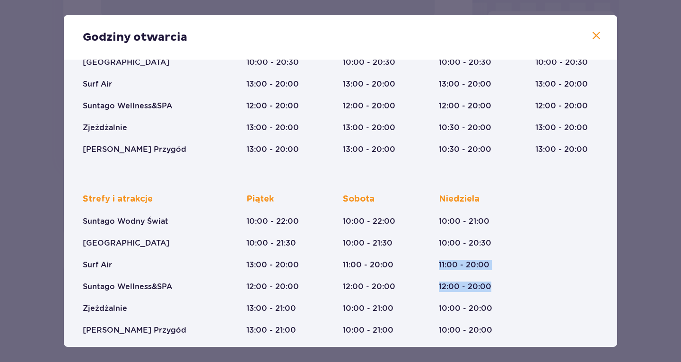
drag, startPoint x: 622, startPoint y: 262, endPoint x: 624, endPoint y: 283, distance: 21.0
click at [624, 283] on div "Godziny otwarcia Styczeń - Grudzień Trzech Króli (5-6.01.26) Strefy i atrakcje …" at bounding box center [340, 181] width 681 height 362
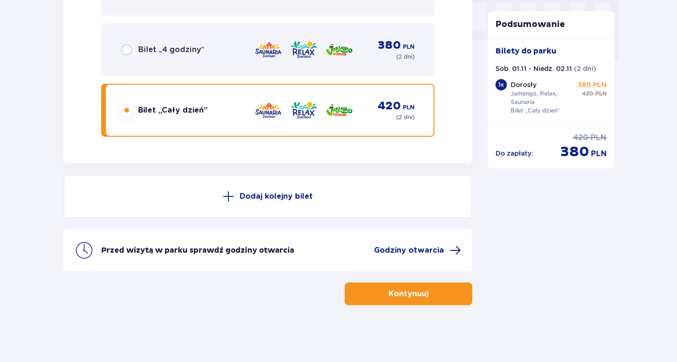
click at [446, 294] on button "Kontynuuj" at bounding box center [409, 293] width 128 height 23
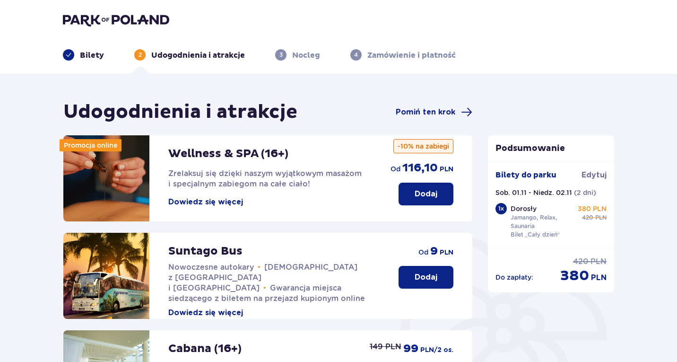
click at [225, 199] on button "Dowiedz się więcej" at bounding box center [205, 202] width 75 height 10
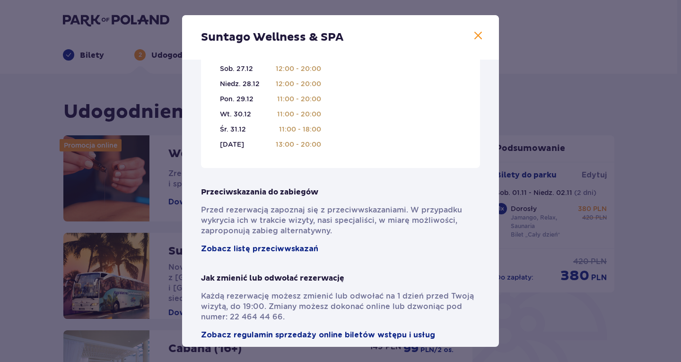
scroll to position [661, 0]
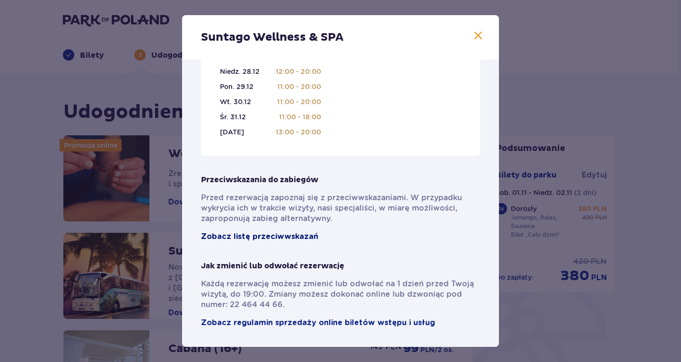
click at [291, 236] on span "Zobacz listę przeciwwskazań" at bounding box center [259, 236] width 117 height 10
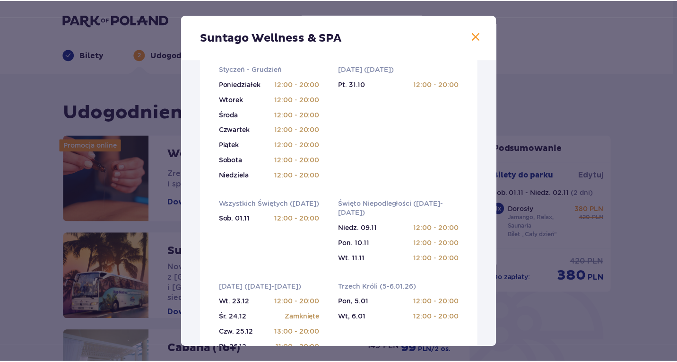
scroll to position [355, 0]
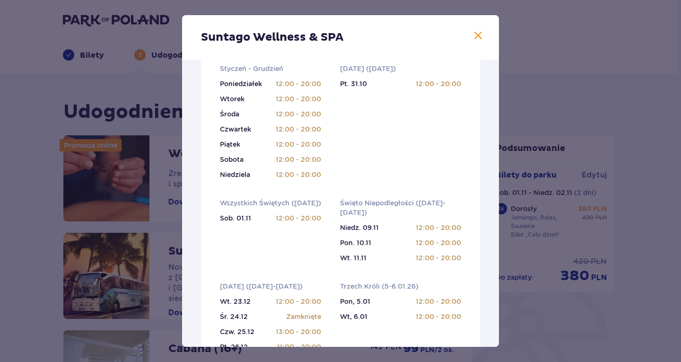
click at [475, 38] on span at bounding box center [478, 35] width 11 height 11
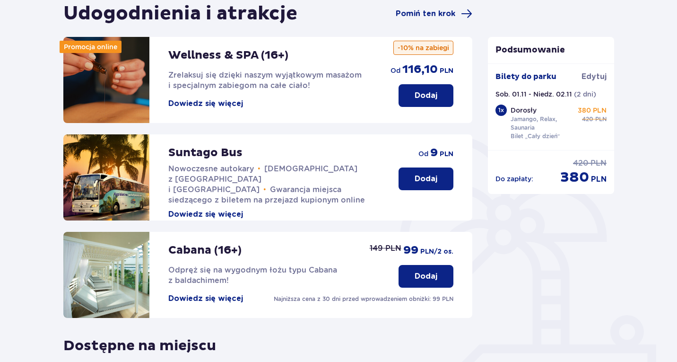
scroll to position [97, 0]
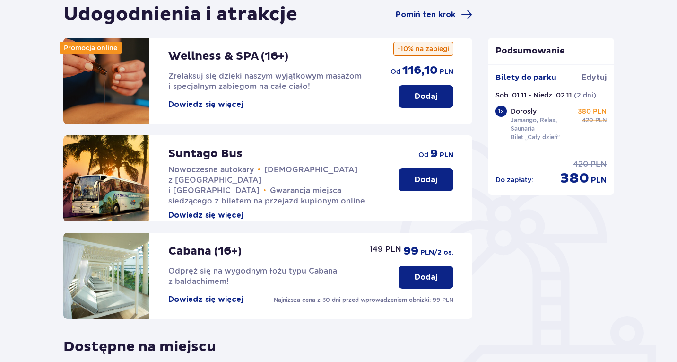
click at [432, 183] on p "Dodaj" at bounding box center [426, 180] width 23 height 10
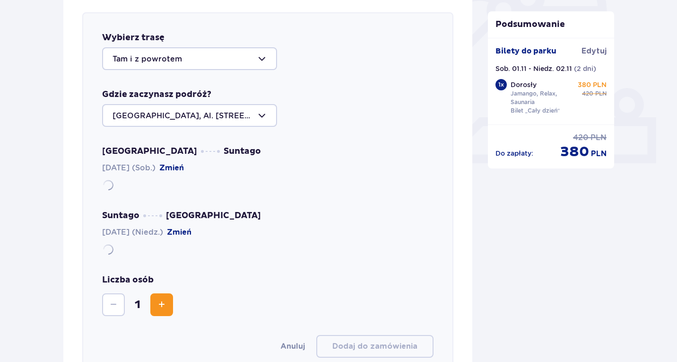
scroll to position [326, 0]
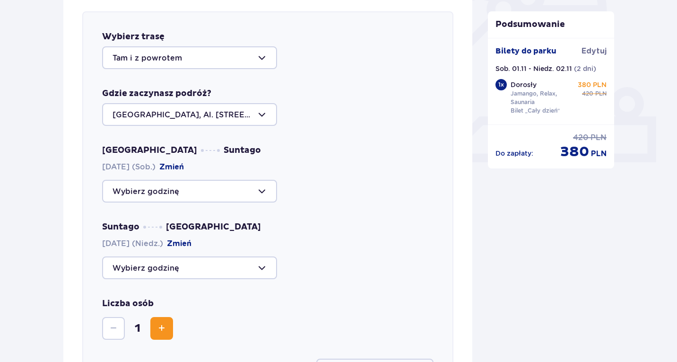
click at [253, 190] on div at bounding box center [189, 191] width 175 height 23
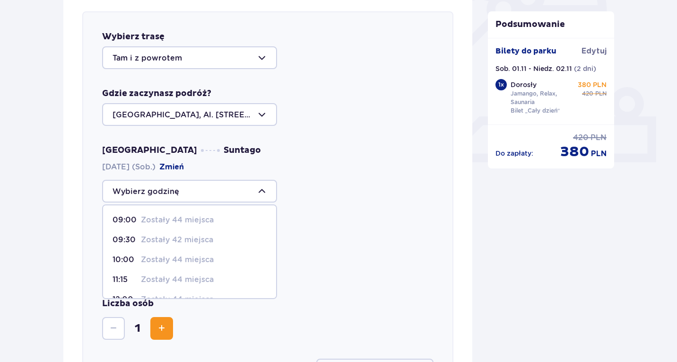
click at [197, 218] on p "Zostały 44 miejsca" at bounding box center [177, 220] width 73 height 10
type input "09:00"
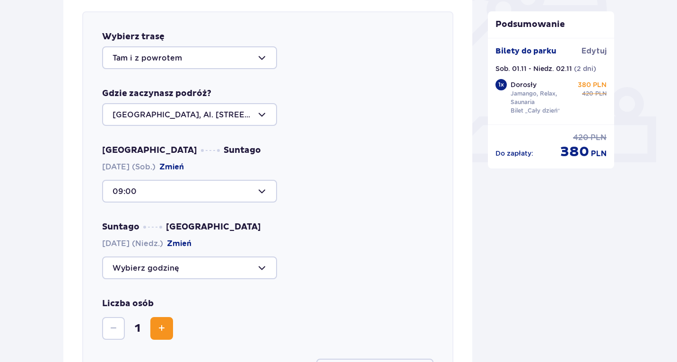
click at [261, 263] on div at bounding box center [189, 267] width 175 height 23
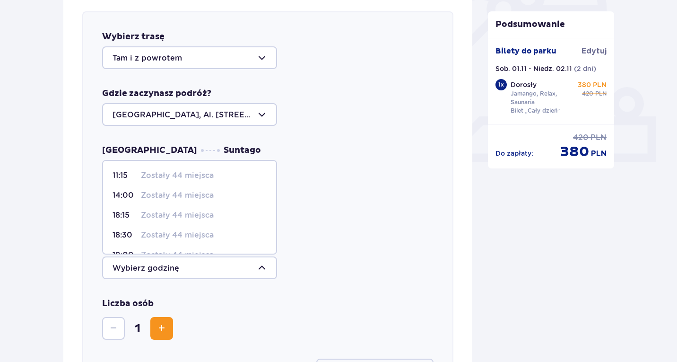
scroll to position [56, 0]
click at [193, 219] on p "Zostały 44 miejsca" at bounding box center [177, 219] width 73 height 10
type input "20:45"
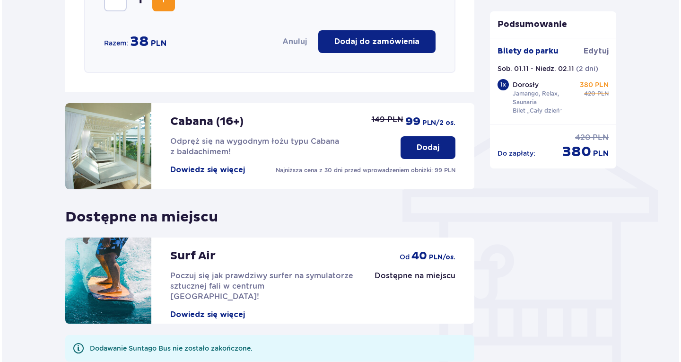
scroll to position [650, 0]
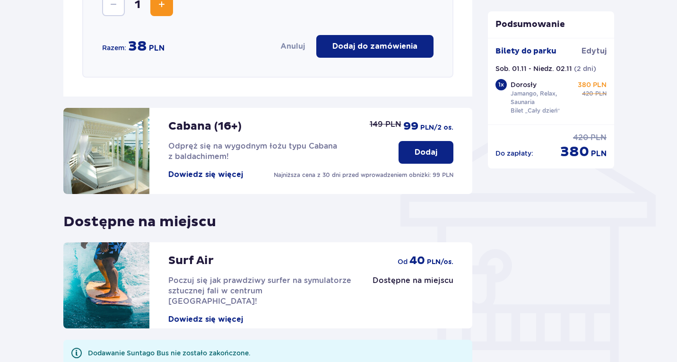
click at [222, 172] on button "Dowiedz się więcej" at bounding box center [205, 174] width 75 height 10
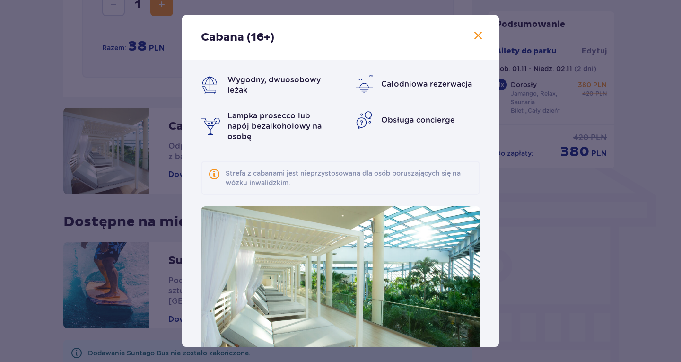
click at [222, 172] on div "Strefa z cabanami jest nieprzystosowana dla osób poruszających się na wózku inw…" at bounding box center [340, 178] width 279 height 34
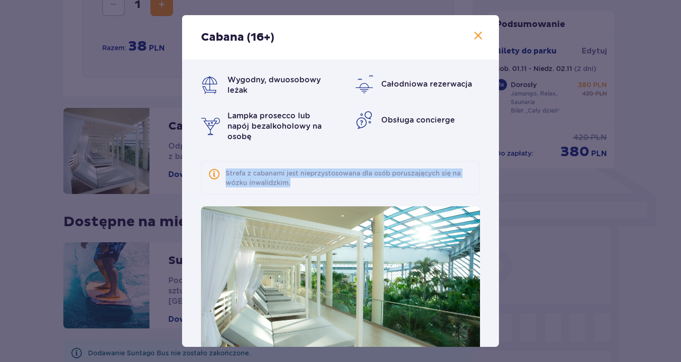
drag, startPoint x: 495, startPoint y: 108, endPoint x: 507, endPoint y: 190, distance: 82.2
click at [507, 190] on div "Cabana (16+) Wygodny, dwuosobowy leżak Całodniowa rezerwacja Lampka prosecco lu…" at bounding box center [340, 181] width 681 height 362
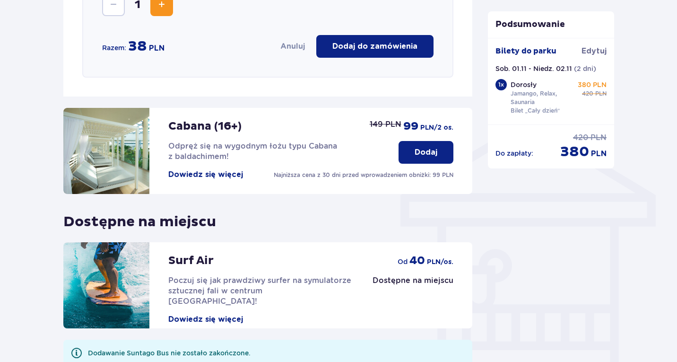
click at [208, 172] on button "Dowiedz się więcej" at bounding box center [205, 174] width 75 height 10
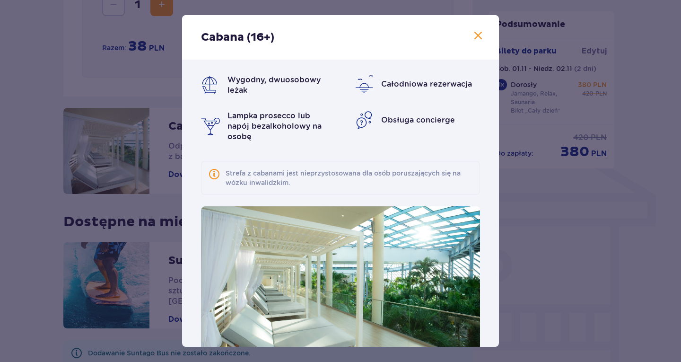
scroll to position [33, 0]
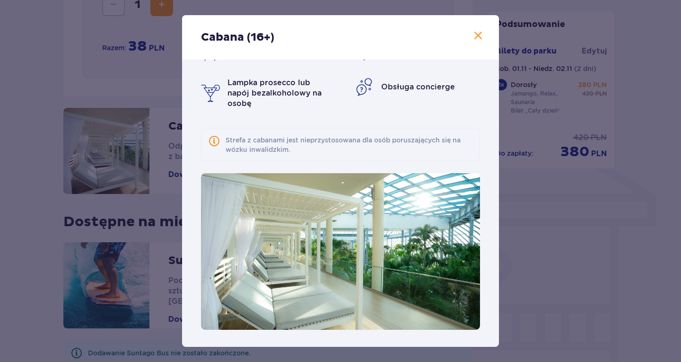
click at [368, 98] on div "Wygodny, dwuosobowy leżak Całodniowa rezerwacja Lampka prosecco lub napój bezal…" at bounding box center [340, 75] width 279 height 67
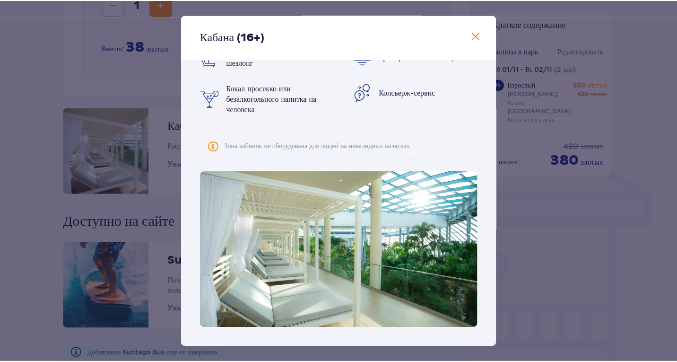
scroll to position [26, 0]
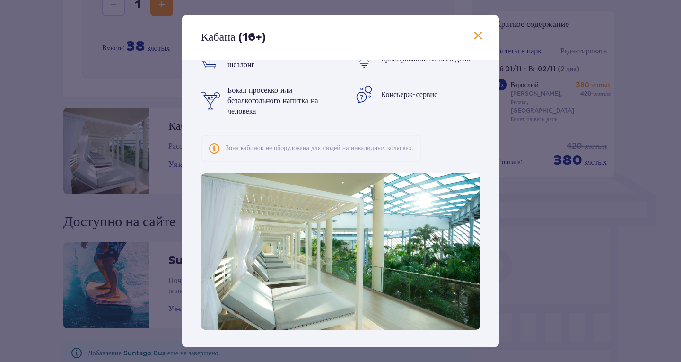
click at [476, 35] on span at bounding box center [478, 35] width 11 height 11
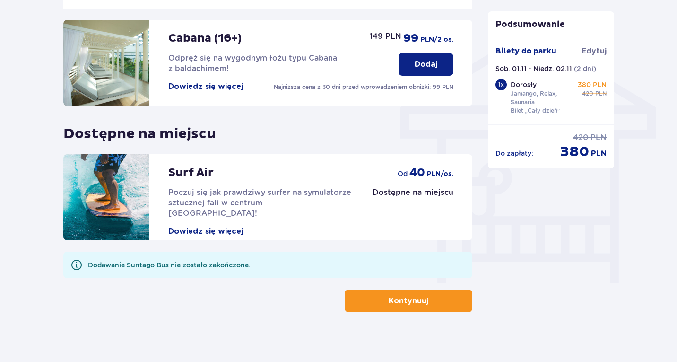
scroll to position [745, 0]
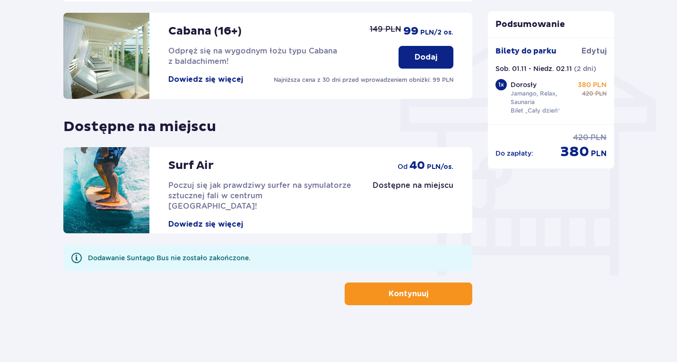
click at [217, 219] on button "Dowiedz się więcej" at bounding box center [205, 224] width 75 height 10
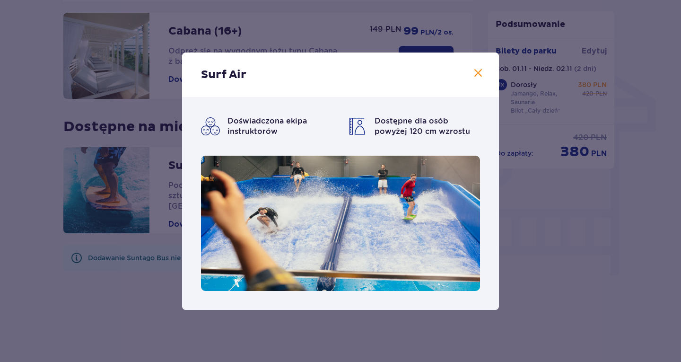
click at [479, 69] on span at bounding box center [478, 73] width 11 height 11
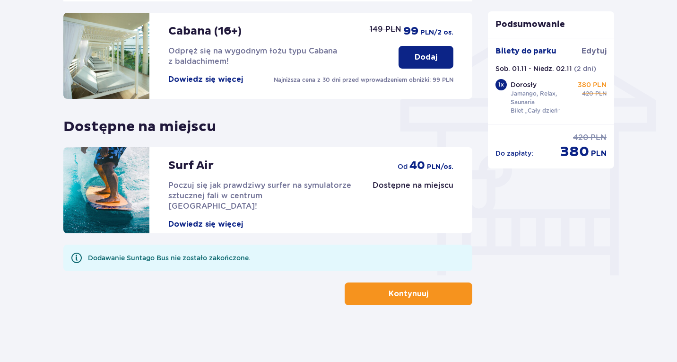
click at [397, 291] on p "Kontynuuj" at bounding box center [409, 294] width 40 height 10
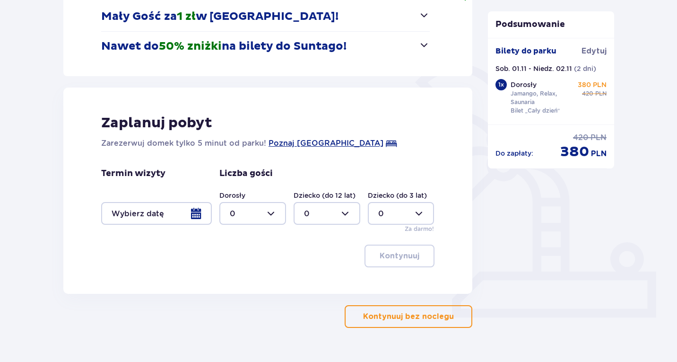
scroll to position [175, 0]
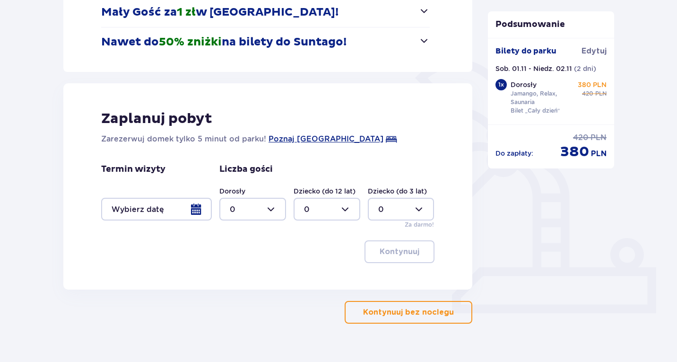
click at [189, 206] on div at bounding box center [156, 209] width 111 height 23
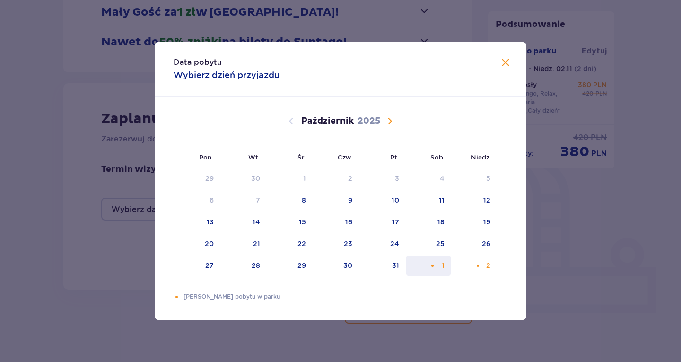
click at [440, 269] on div "1" at bounding box center [429, 265] width 46 height 21
click at [485, 270] on div "2" at bounding box center [474, 265] width 46 height 21
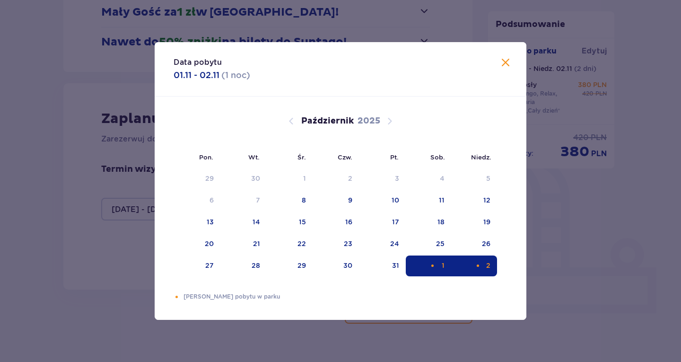
type input "[DATE] - [DATE]"
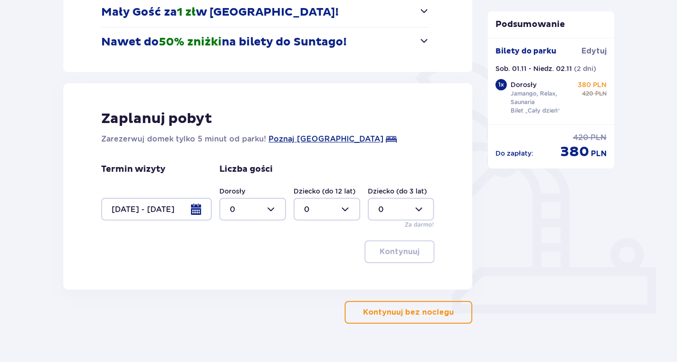
click at [266, 206] on div at bounding box center [252, 209] width 67 height 23
click at [285, 290] on span "0 1 2 3 4 5 6 7 8 9 10 11 12 13 14 15 16 17 18" at bounding box center [252, 269] width 67 height 95
click at [249, 252] on div "5" at bounding box center [253, 256] width 46 height 10
type input "5"
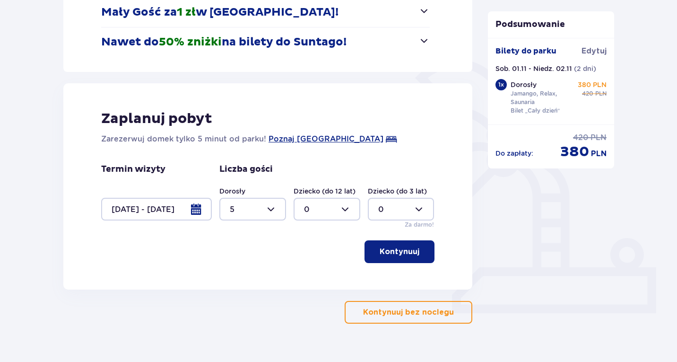
click at [397, 256] on p "Kontynuuj" at bounding box center [400, 251] width 40 height 10
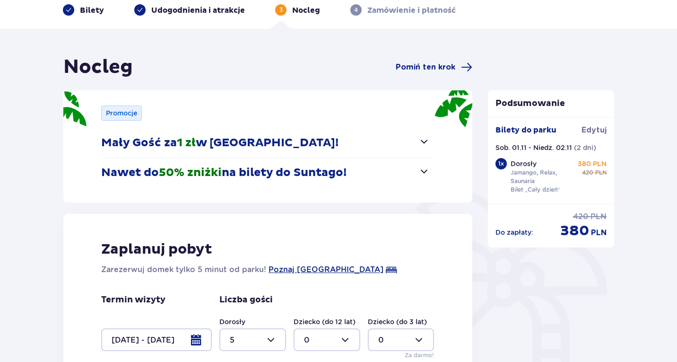
scroll to position [47, 0]
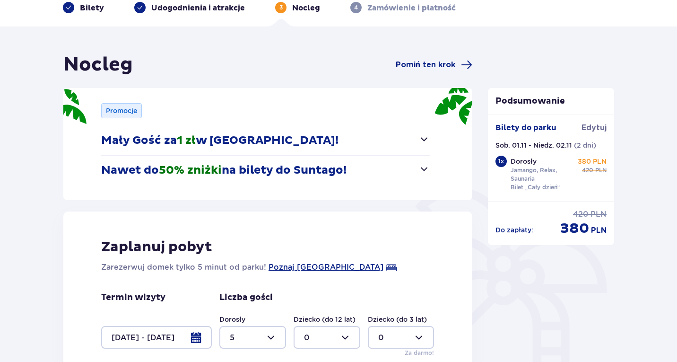
click at [422, 173] on span "button" at bounding box center [424, 168] width 11 height 11
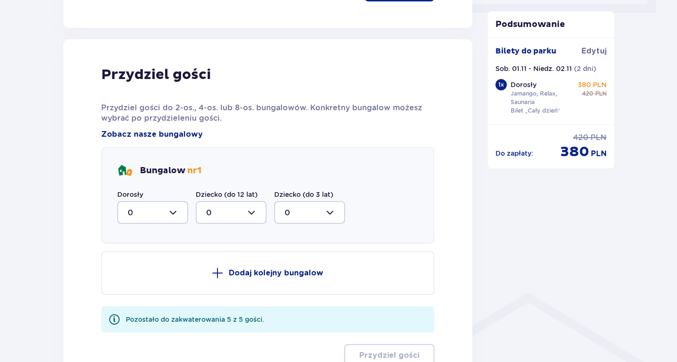
scroll to position [486, 0]
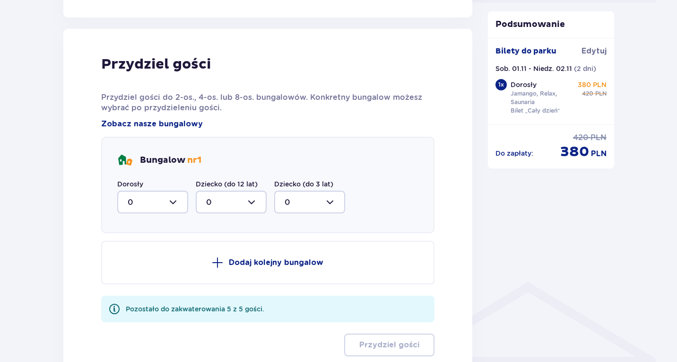
click at [184, 204] on div at bounding box center [152, 202] width 71 height 23
click at [187, 289] on span "0 1 2 3 4 5" at bounding box center [152, 262] width 71 height 95
click at [183, 293] on span "3" at bounding box center [152, 291] width 69 height 20
click at [172, 200] on div at bounding box center [152, 202] width 71 height 23
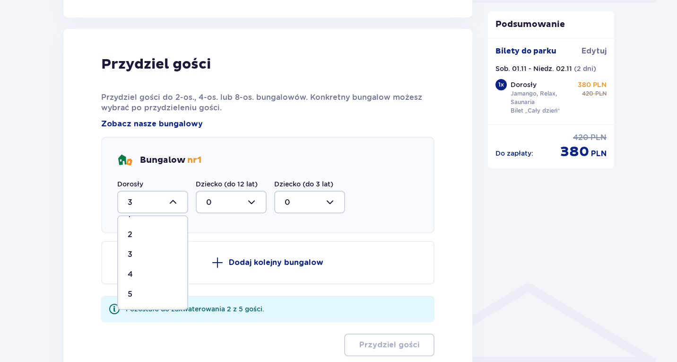
click at [143, 289] on span "5" at bounding box center [152, 294] width 69 height 20
type input "5"
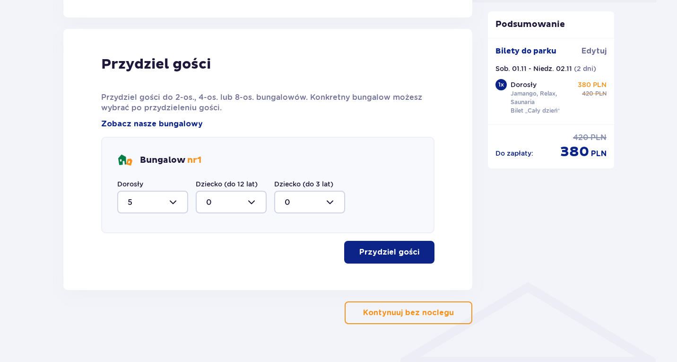
drag, startPoint x: 388, startPoint y: 256, endPoint x: 388, endPoint y: 266, distance: 9.5
click at [388, 266] on div "Przydziel gości Przydziel gości do 2-os., 4-os. lub 8-os. bungalowów. Konkretny…" at bounding box center [267, 159] width 409 height 261
click at [385, 252] on p "Przydziel gości" at bounding box center [389, 252] width 60 height 10
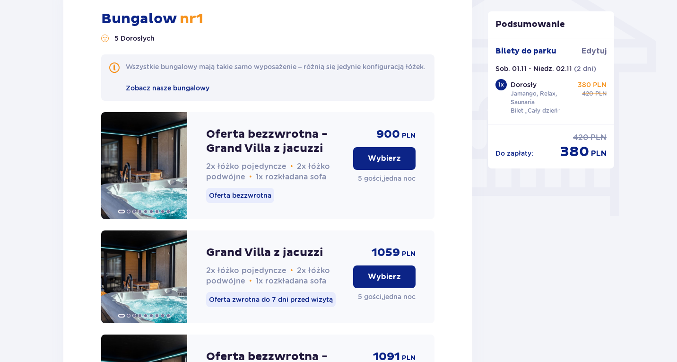
scroll to position [818, 0]
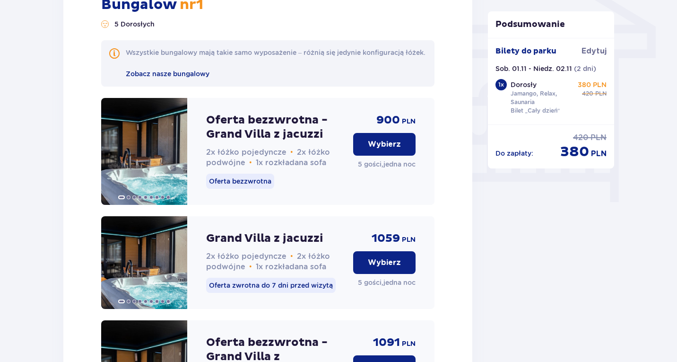
click at [396, 149] on p "Wybierz" at bounding box center [384, 144] width 33 height 10
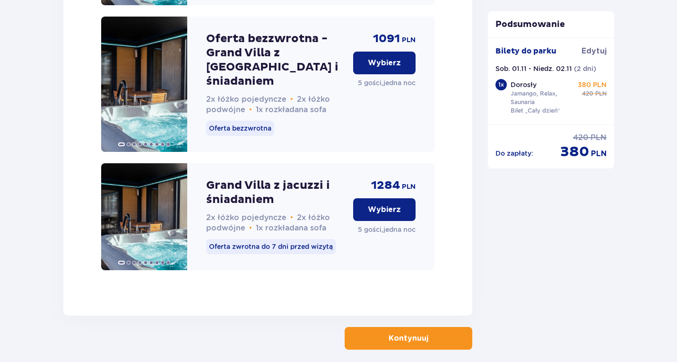
scroll to position [1166, 0]
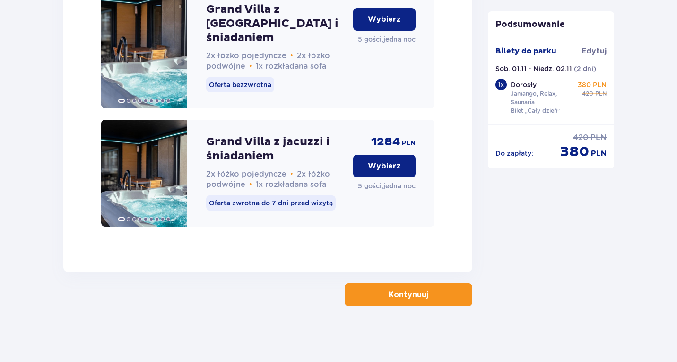
click at [426, 290] on span "button" at bounding box center [430, 294] width 11 height 11
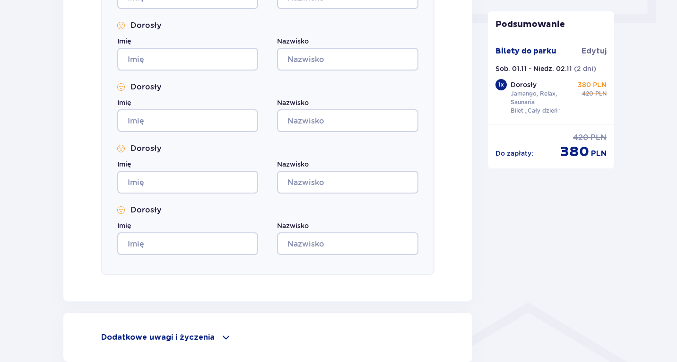
scroll to position [557, 0]
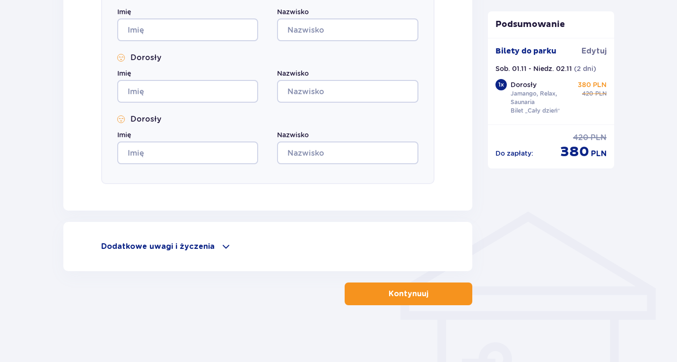
click at [220, 245] on span at bounding box center [225, 246] width 11 height 11
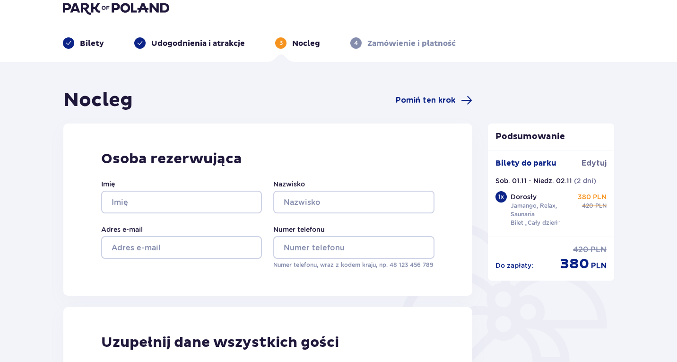
scroll to position [0, 0]
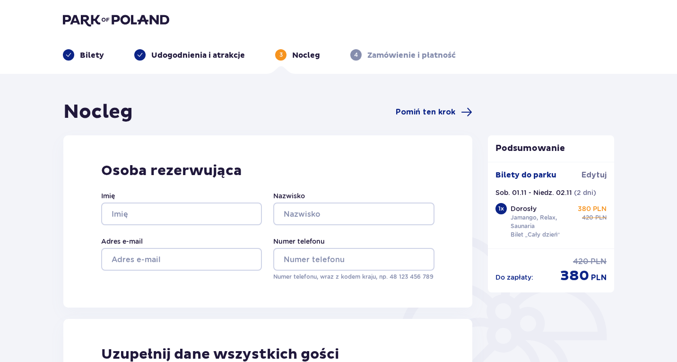
click at [451, 105] on div "Nocleg Pomiń ten krok" at bounding box center [267, 112] width 409 height 24
click at [450, 110] on span "Pomiń ten krok" at bounding box center [426, 112] width 60 height 10
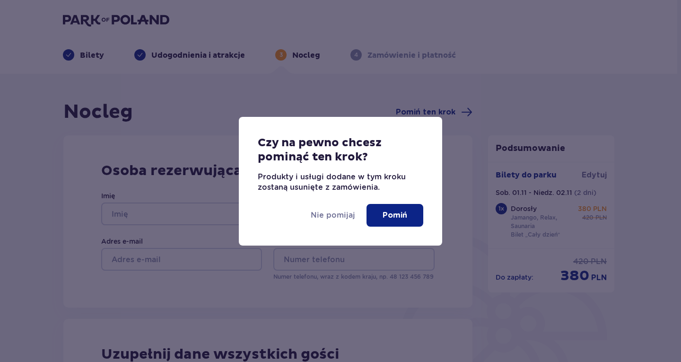
click at [402, 210] on p "Pomiń" at bounding box center [395, 215] width 25 height 10
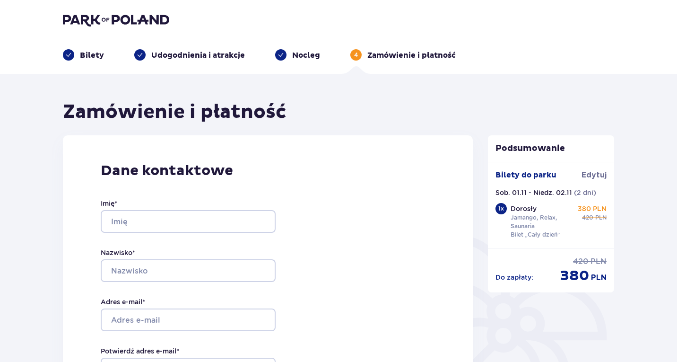
drag, startPoint x: 671, startPoint y: 80, endPoint x: 680, endPoint y: 133, distance: 53.7
click at [677, 133] on html "Bilety Udogodnienia i atrakcje Nocleg 4 Zamówienie i płatność Zamówienie i płat…" at bounding box center [338, 181] width 677 height 362
